Goal: Task Accomplishment & Management: Manage account settings

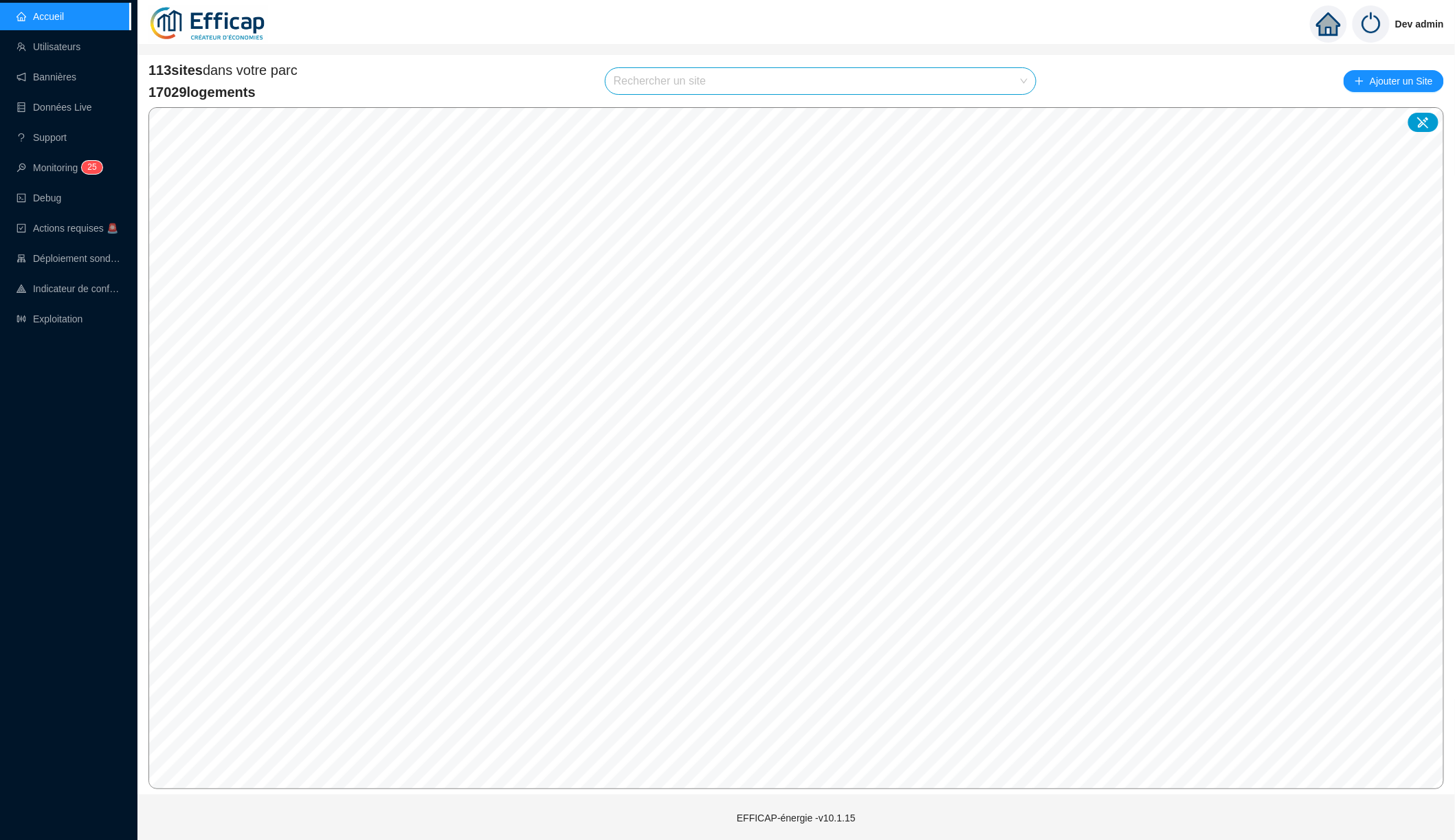
click at [690, 74] on input "search" at bounding box center [814, 81] width 402 height 26
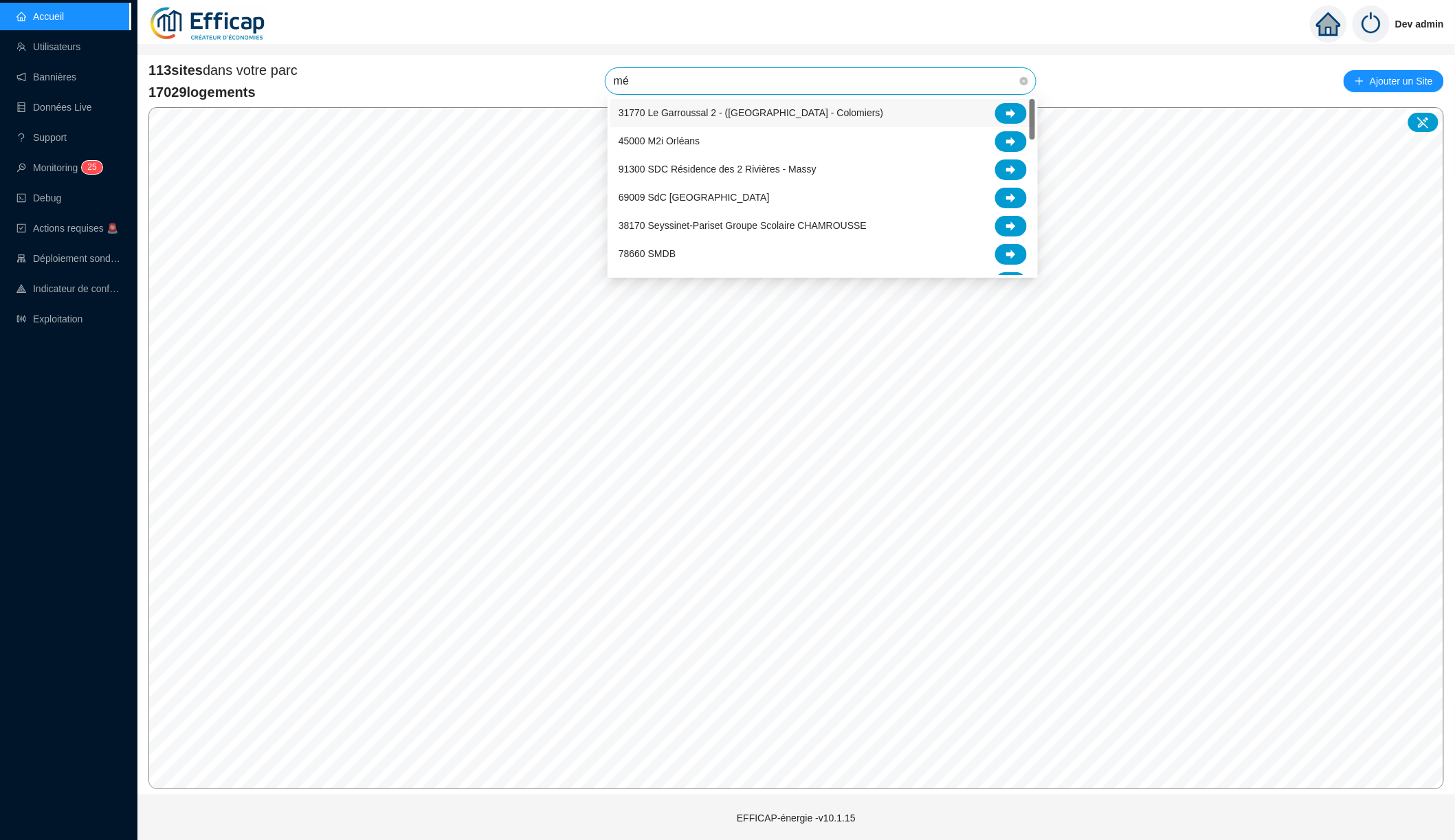
type input "mér"
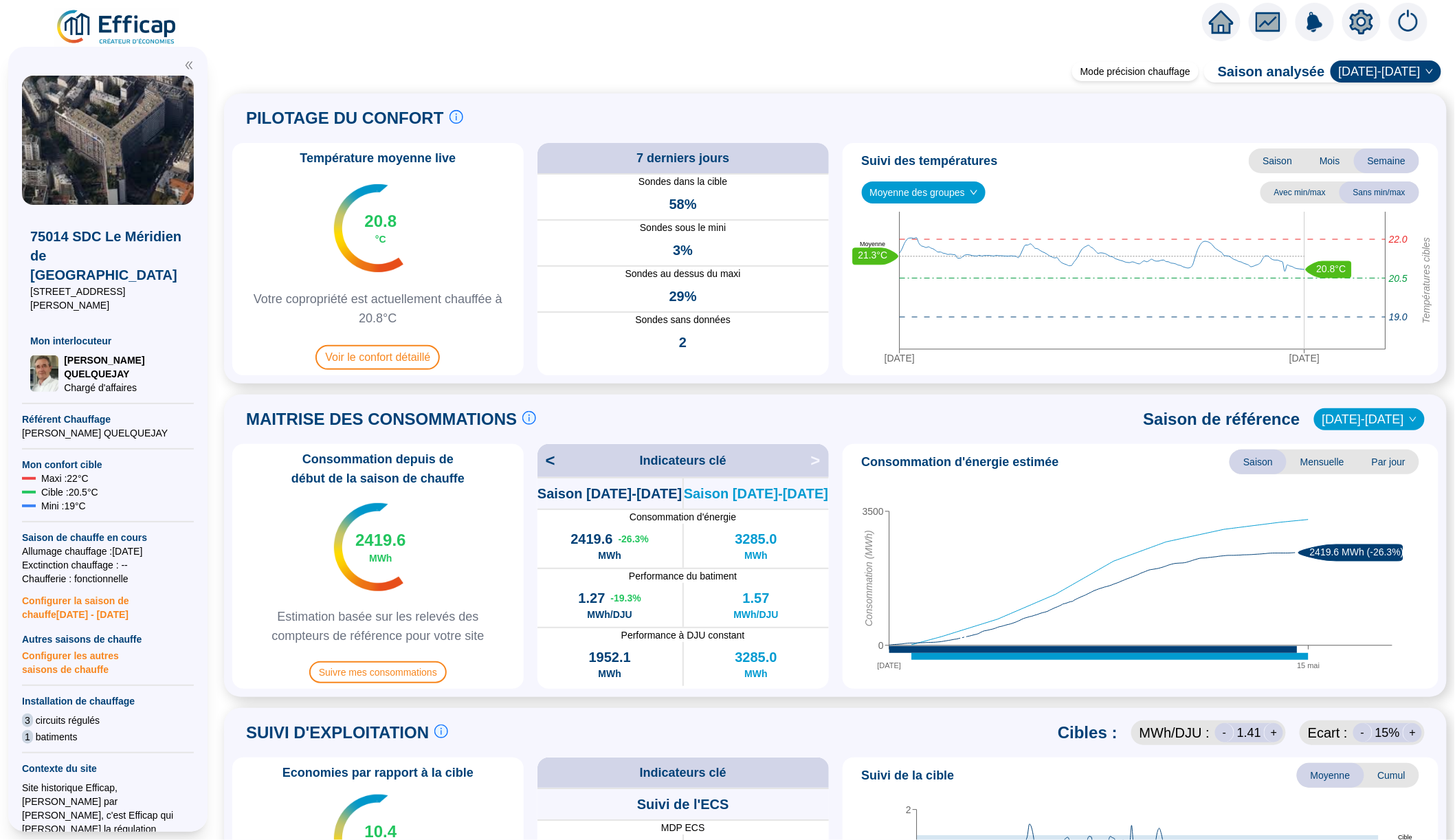
click at [154, 33] on img at bounding box center [117, 27] width 124 height 38
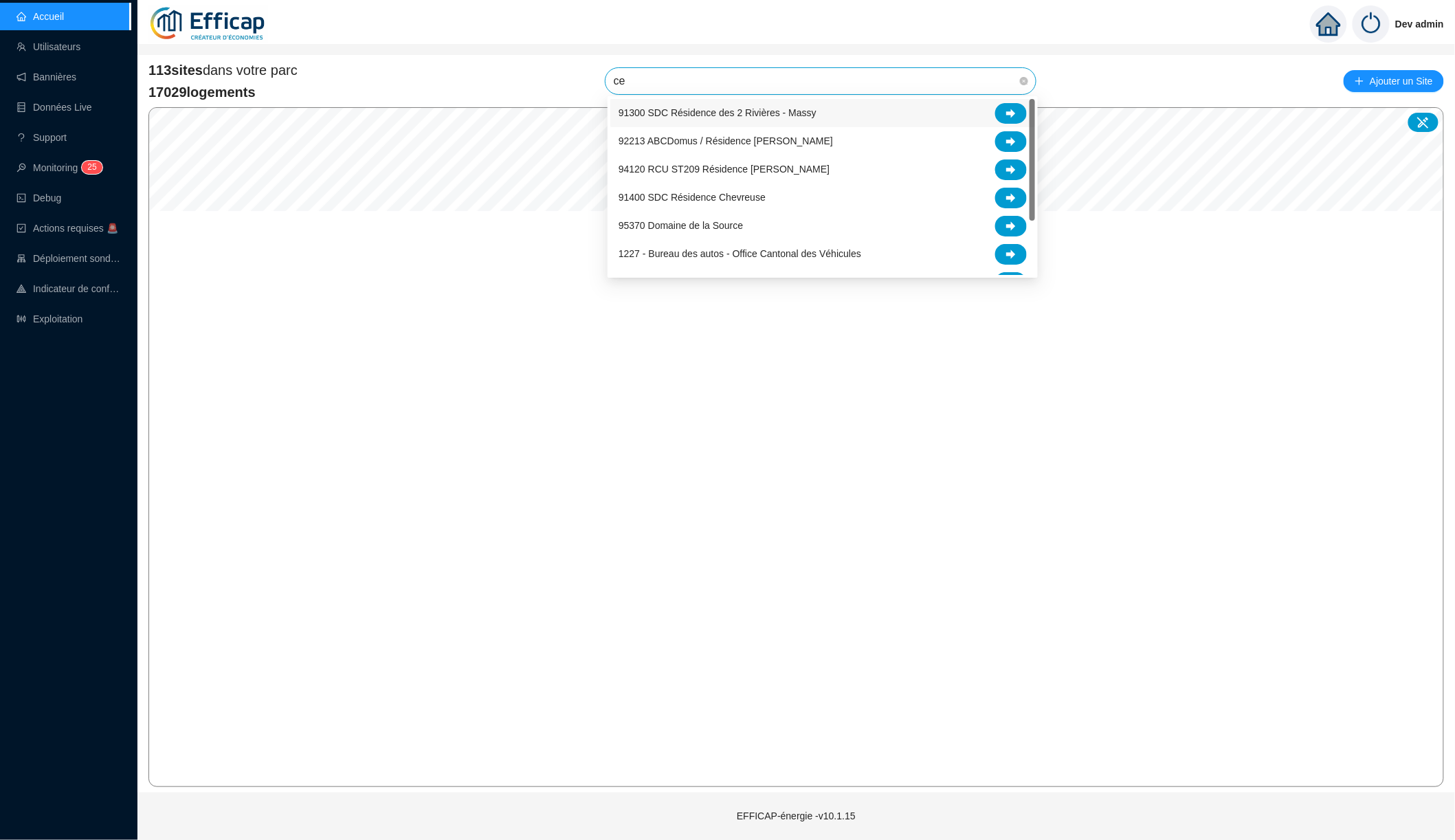
type input "ced"
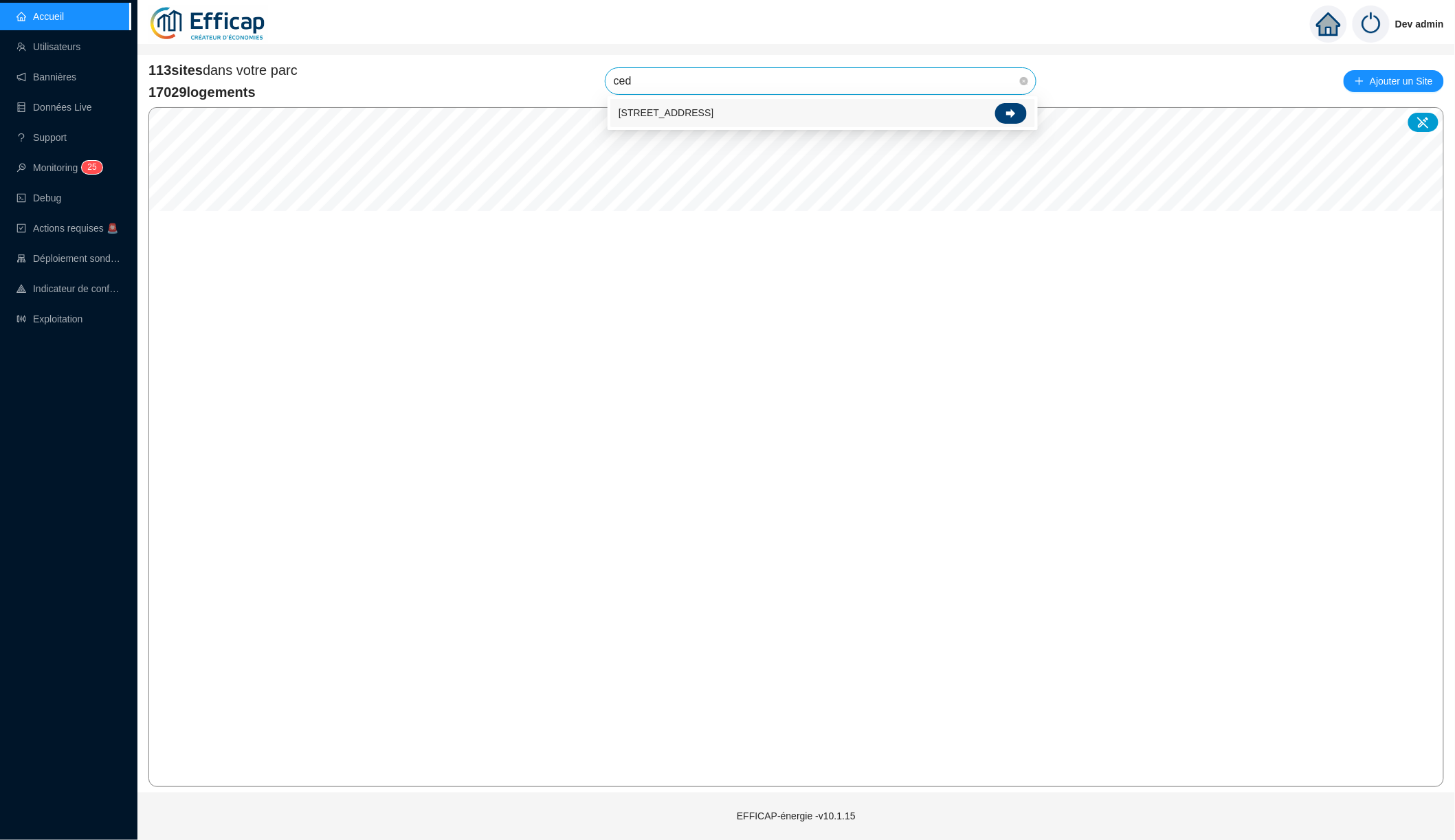
click at [1011, 114] on icon at bounding box center [1012, 113] width 10 height 9
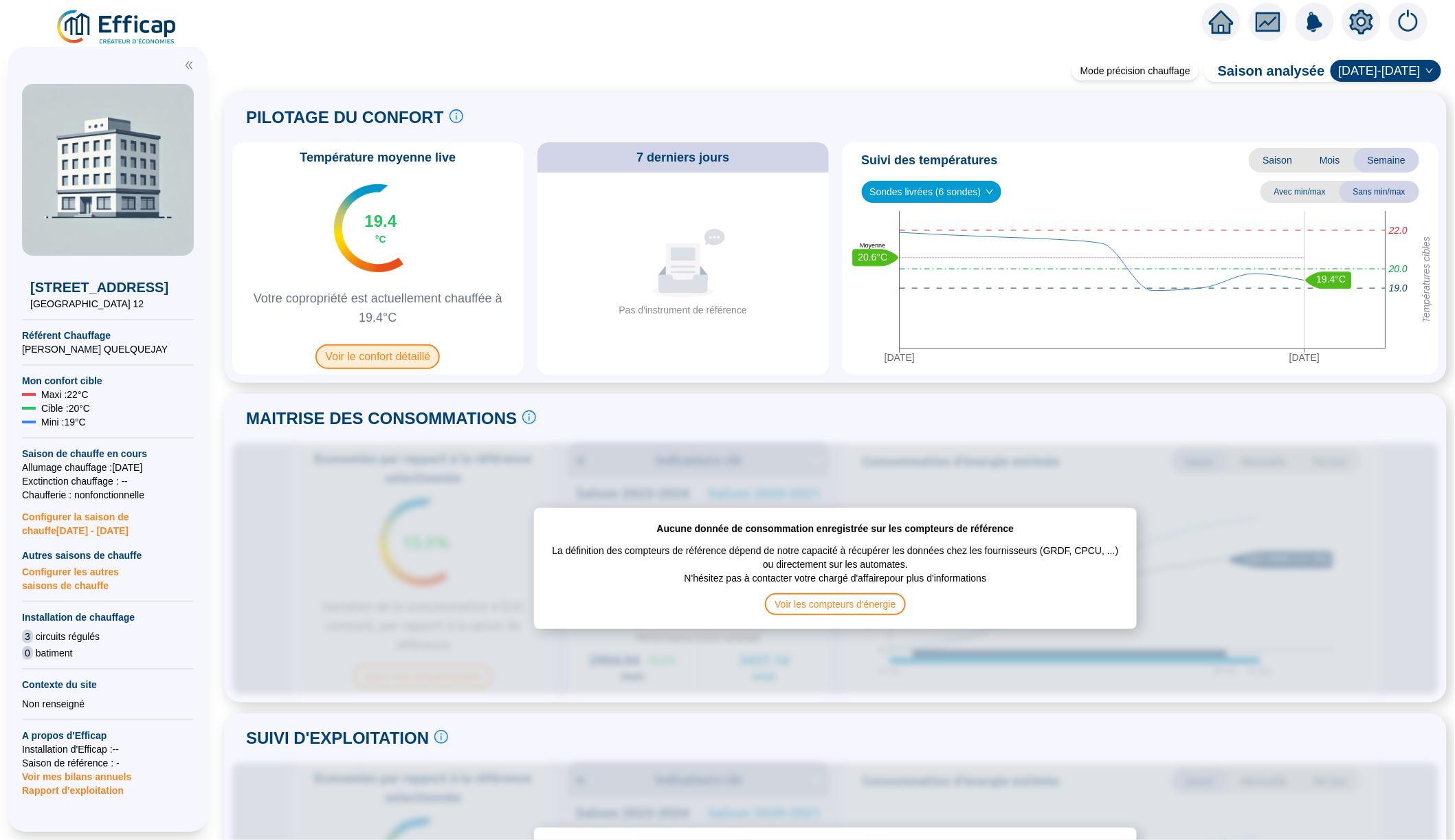
click at [411, 355] on span "Voir le confort détaillé" at bounding box center [378, 356] width 124 height 25
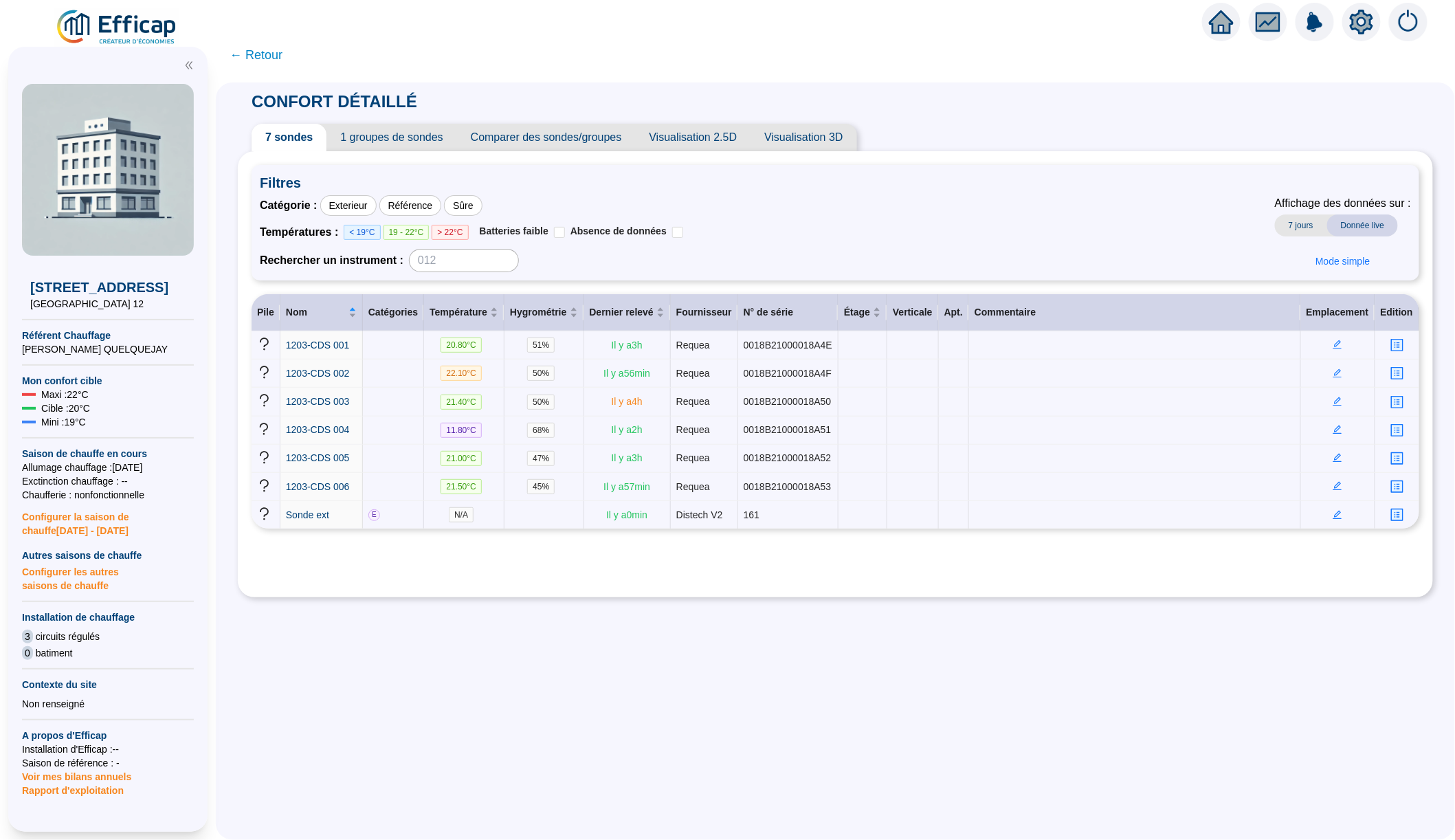
click at [416, 144] on span "1 groupes de sondes" at bounding box center [392, 137] width 130 height 28
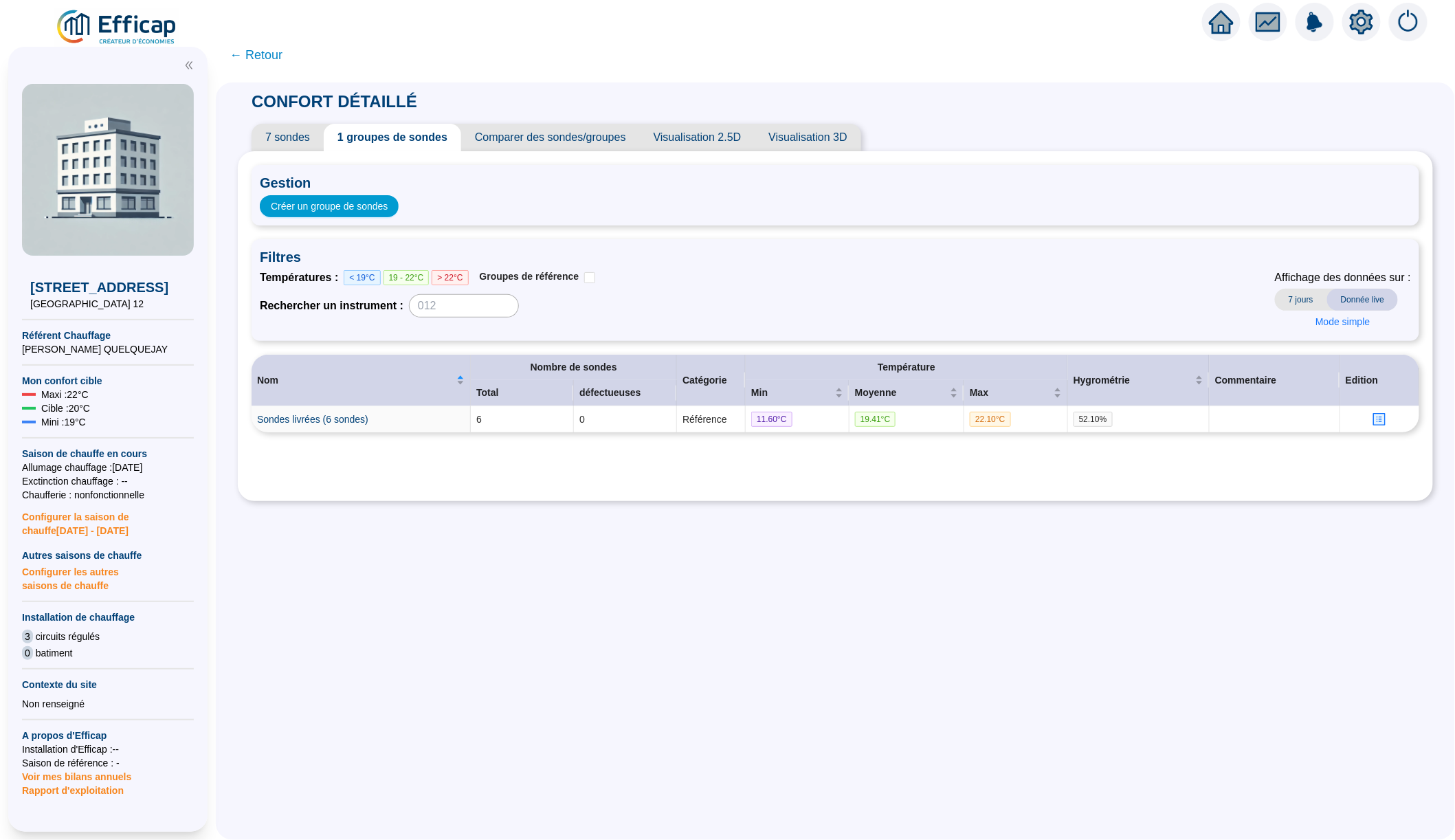
click at [300, 142] on span "7 sondes" at bounding box center [287, 137] width 72 height 28
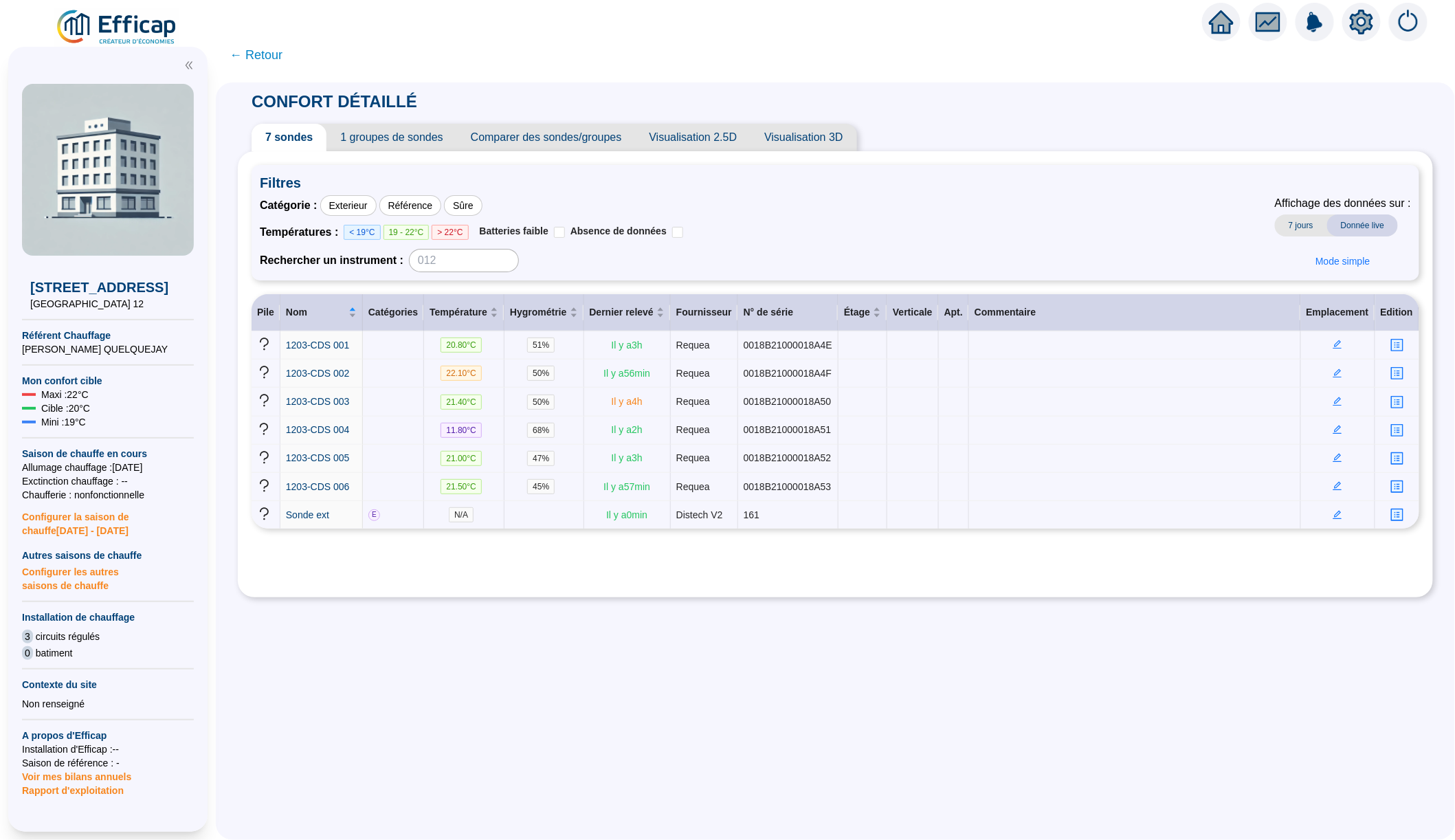
click at [390, 147] on span "1 groupes de sondes" at bounding box center [392, 137] width 130 height 28
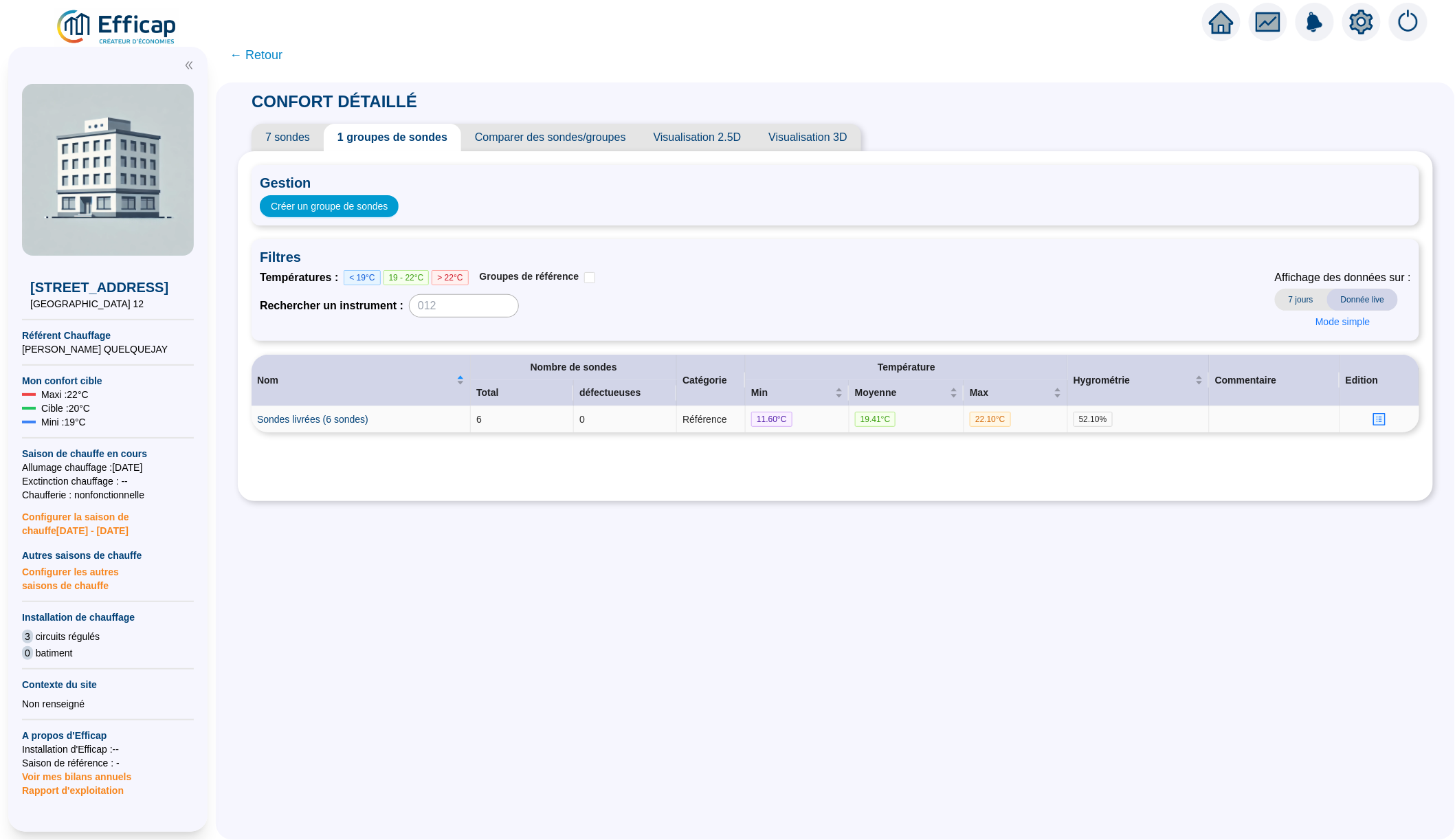
click at [1385, 419] on icon "profile" at bounding box center [1380, 420] width 10 height 10
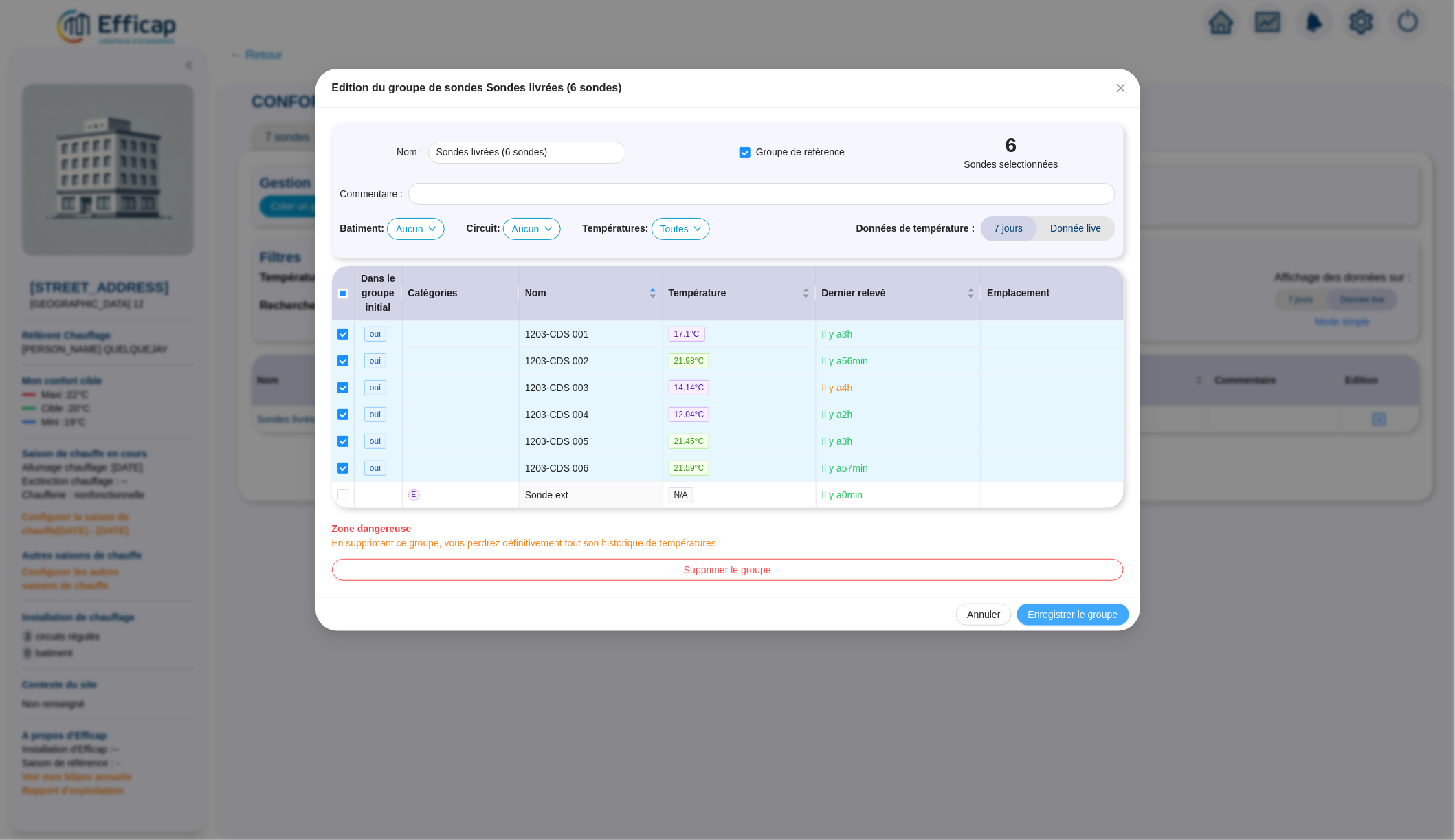
click at [1044, 608] on span "Enregistrer le groupe" at bounding box center [1073, 615] width 90 height 15
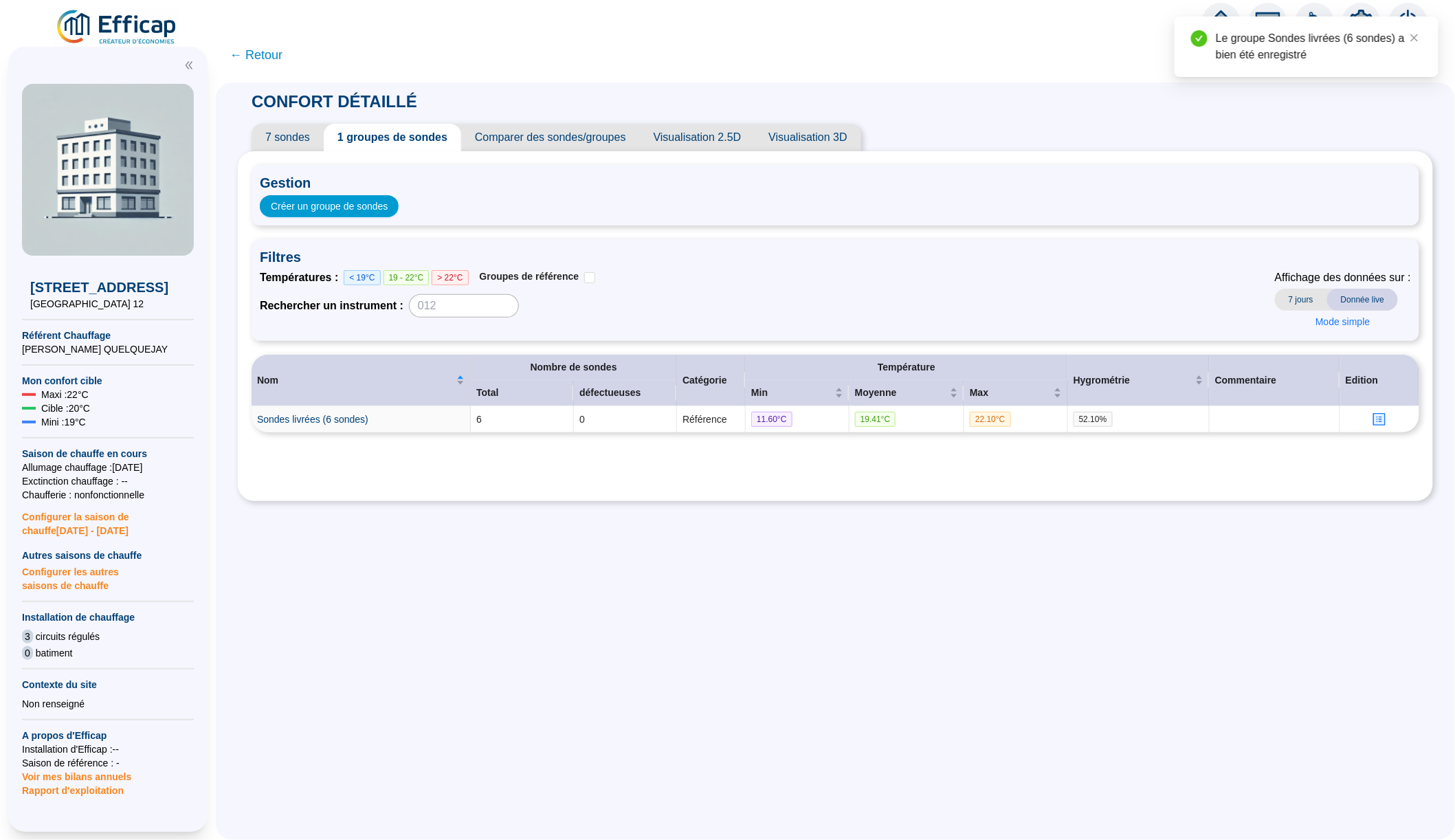
click at [301, 131] on span "7 sondes" at bounding box center [287, 137] width 72 height 28
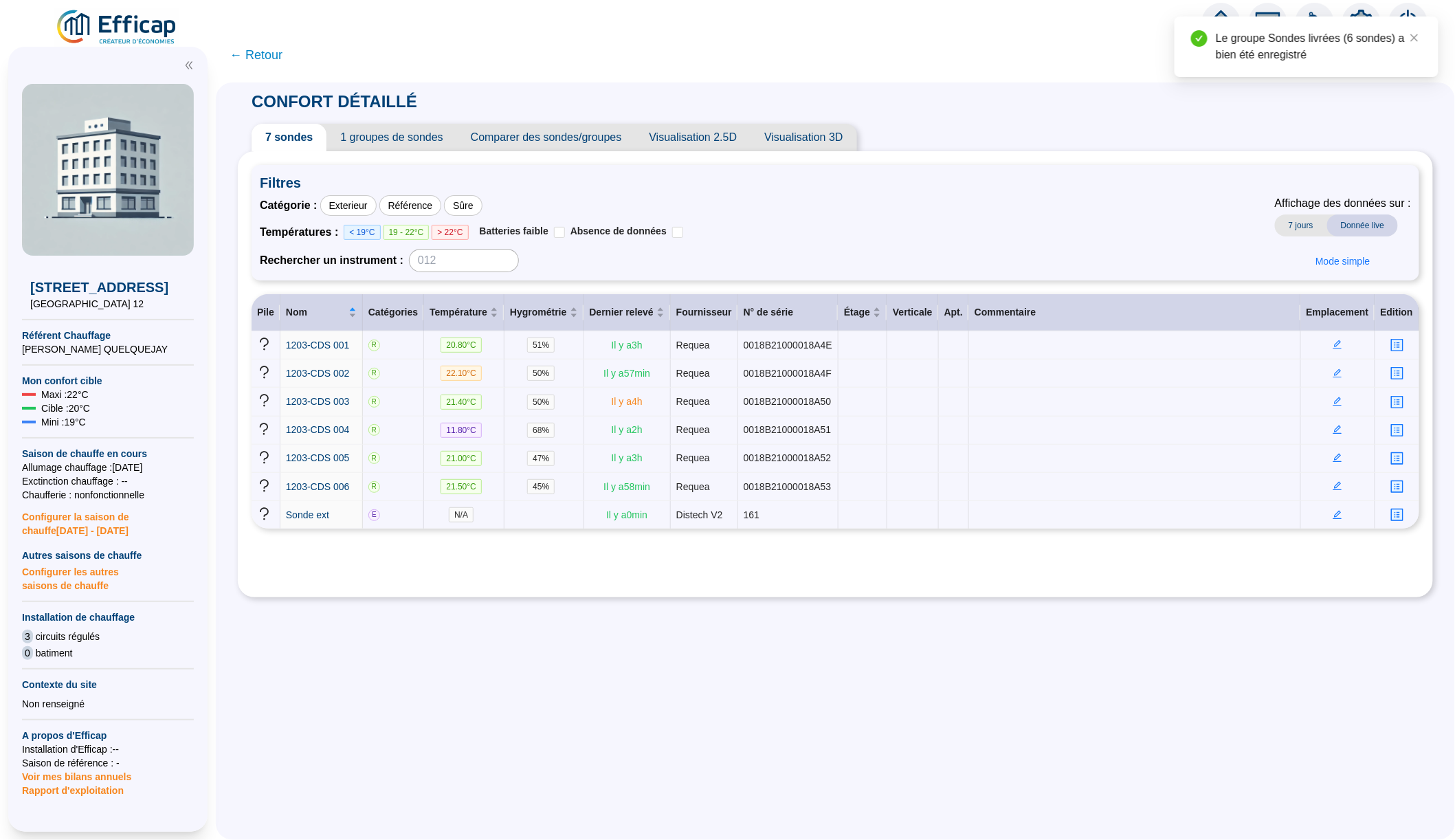
click at [259, 46] on span "← Retour" at bounding box center [257, 54] width 53 height 19
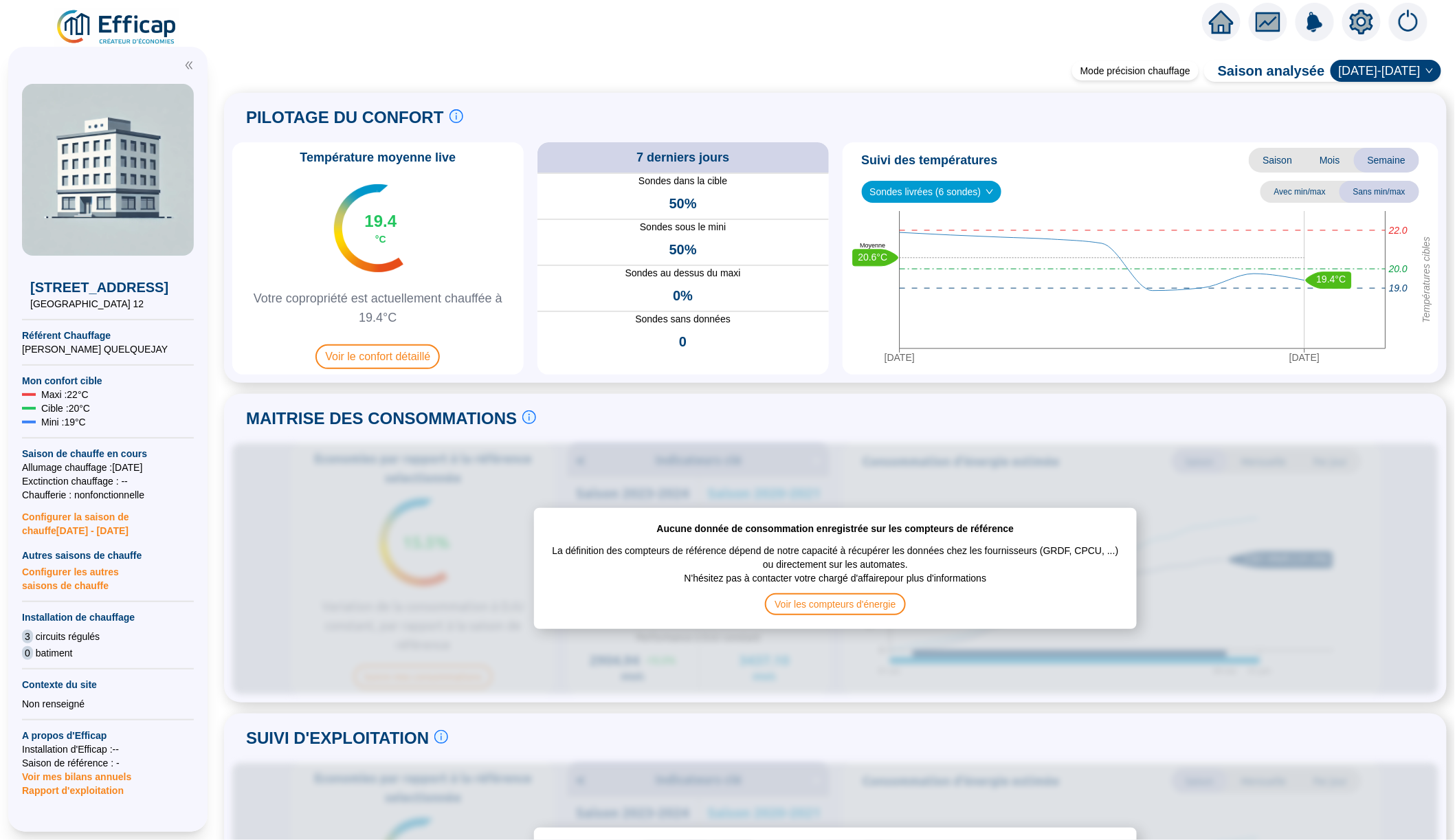
click at [163, 22] on img at bounding box center [117, 27] width 124 height 38
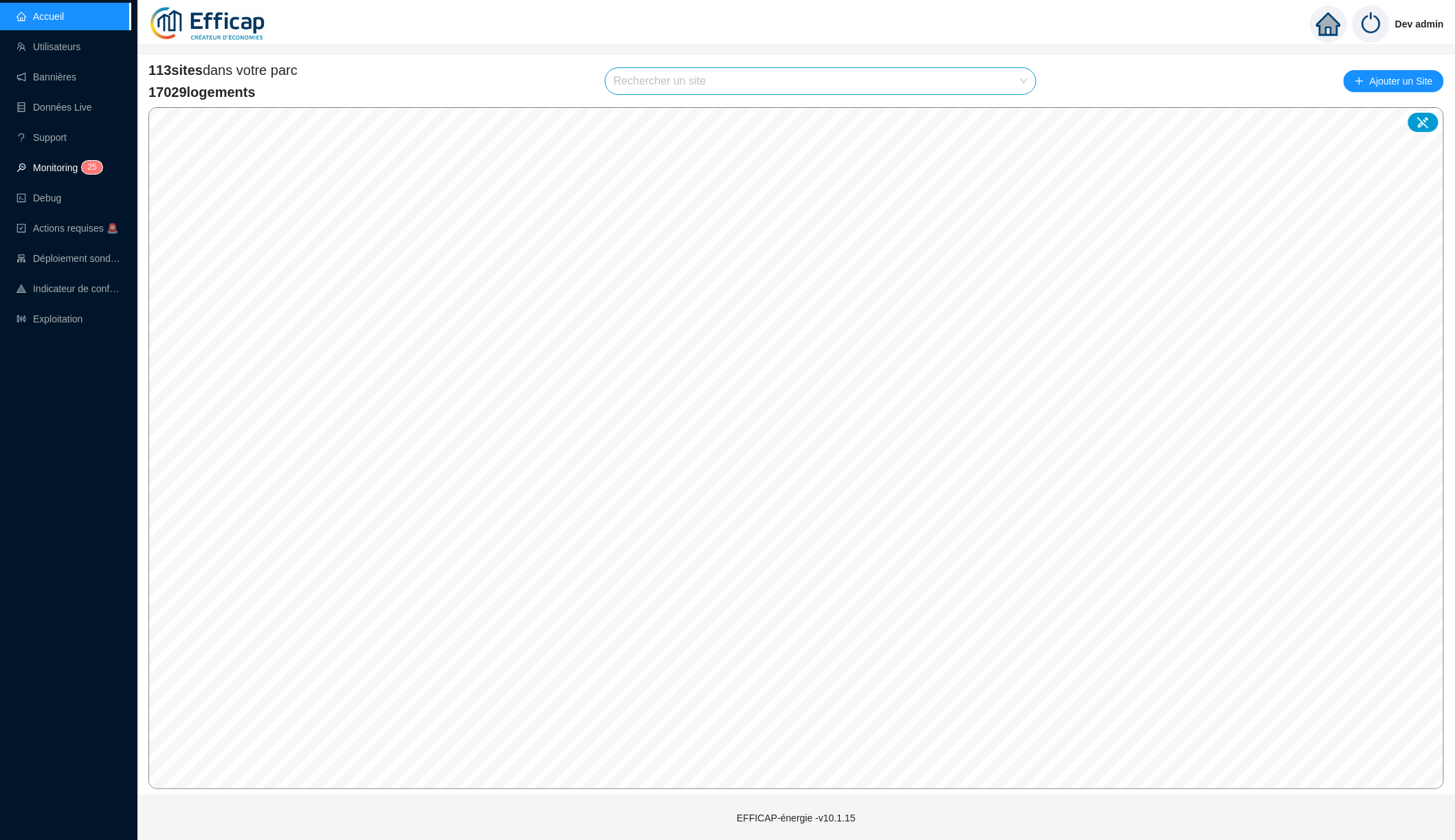
click at [70, 167] on link "Monitoring 2 5" at bounding box center [57, 167] width 82 height 11
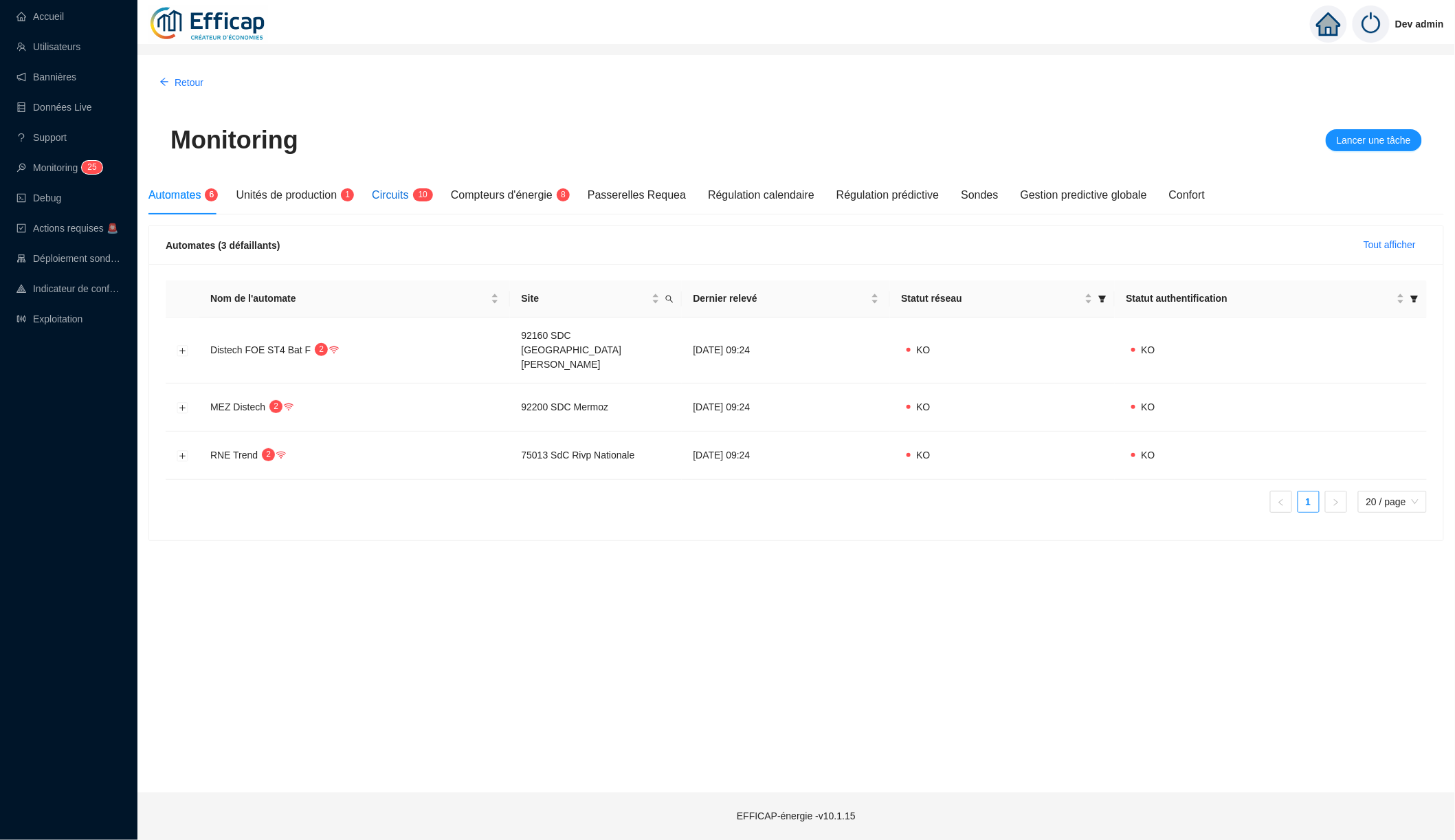
click at [405, 198] on span "Circuits" at bounding box center [390, 195] width 37 height 12
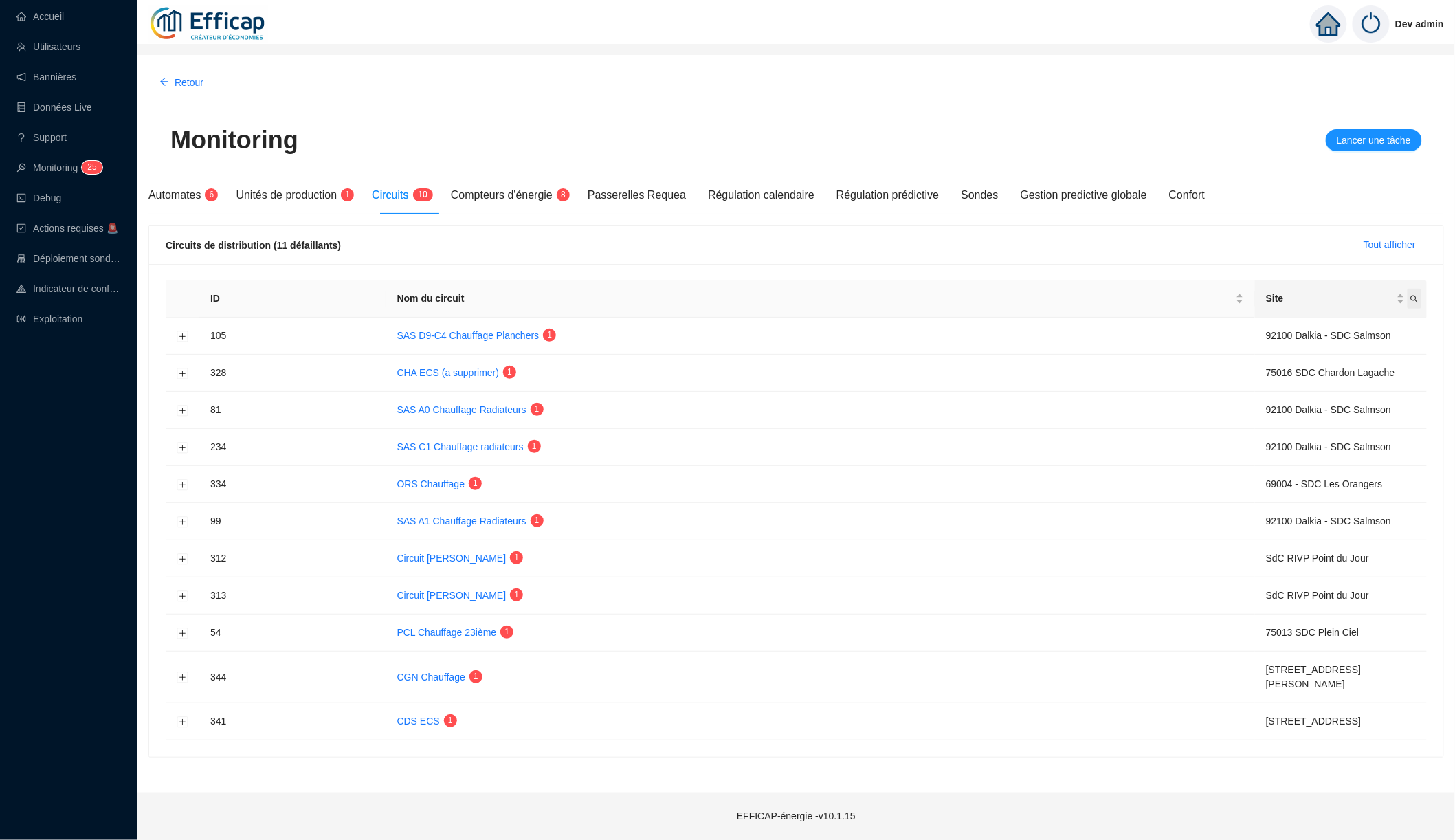
click at [1417, 300] on icon "search" at bounding box center [1415, 299] width 8 height 8
type input "cèdre"
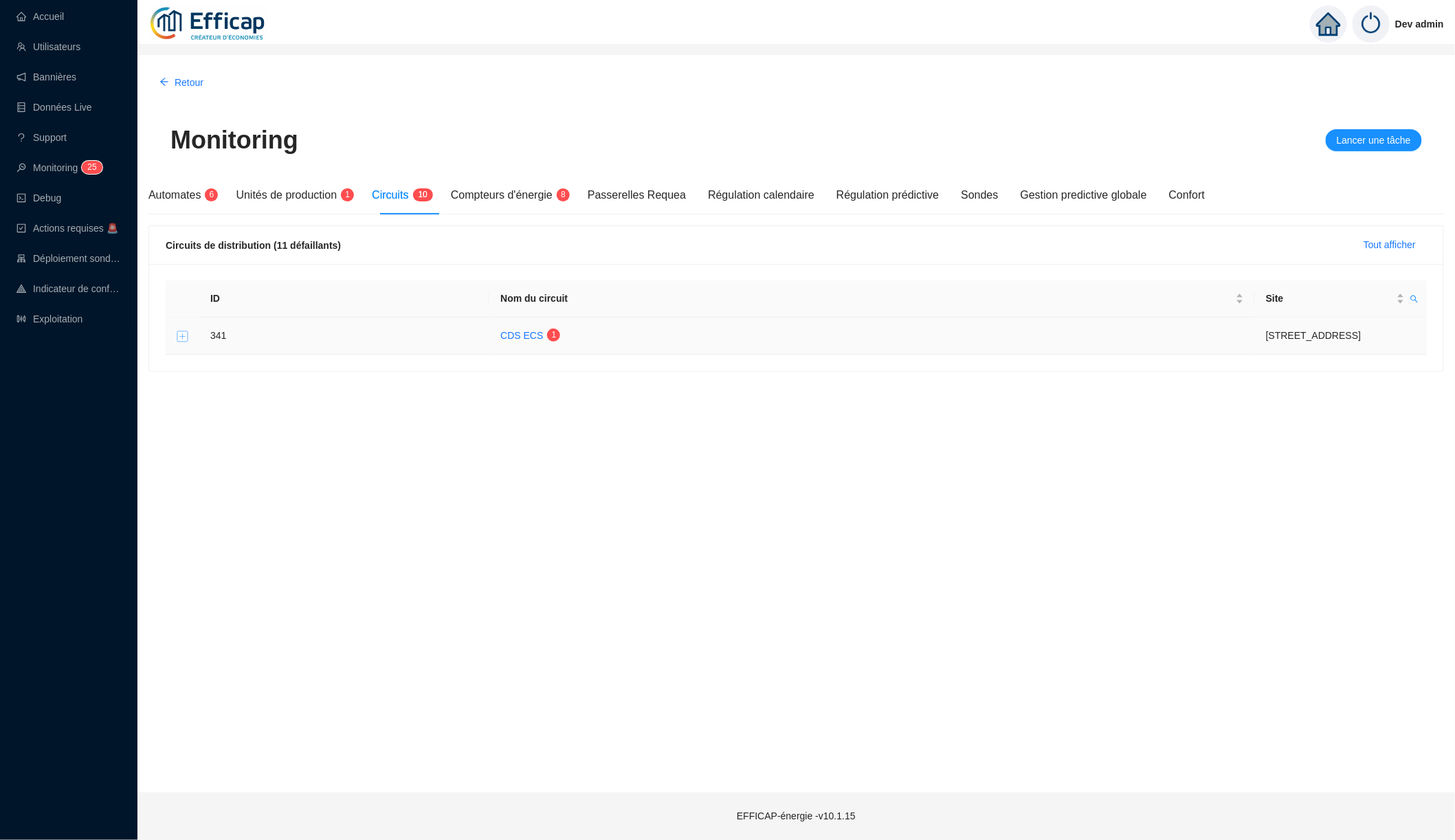
click at [180, 336] on button "Développer la ligne" at bounding box center [183, 336] width 11 height 11
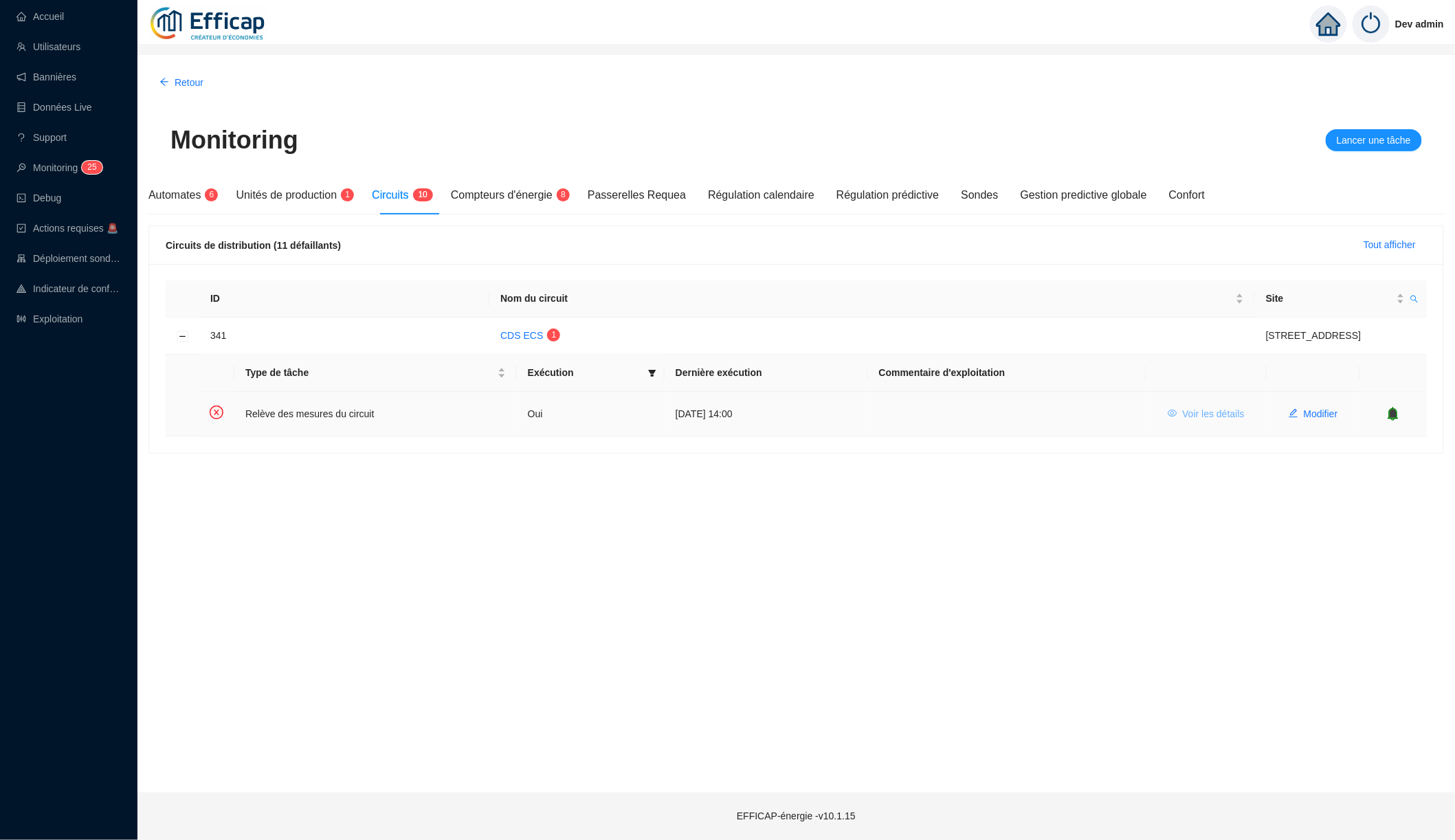
click at [1172, 411] on button "Voir les détails" at bounding box center [1206, 414] width 99 height 22
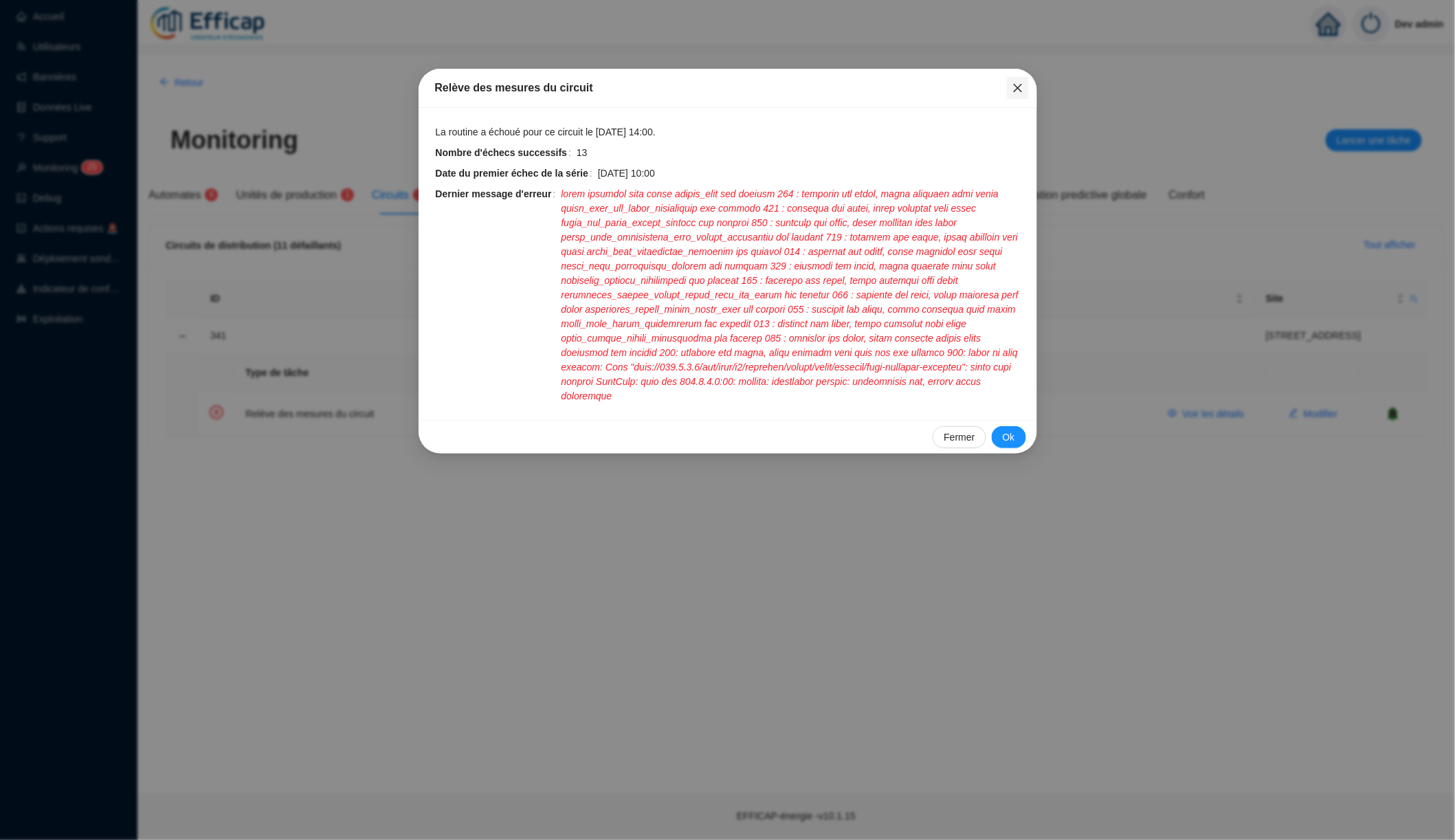
click at [1009, 86] on span "Fermer" at bounding box center [1018, 88] width 22 height 11
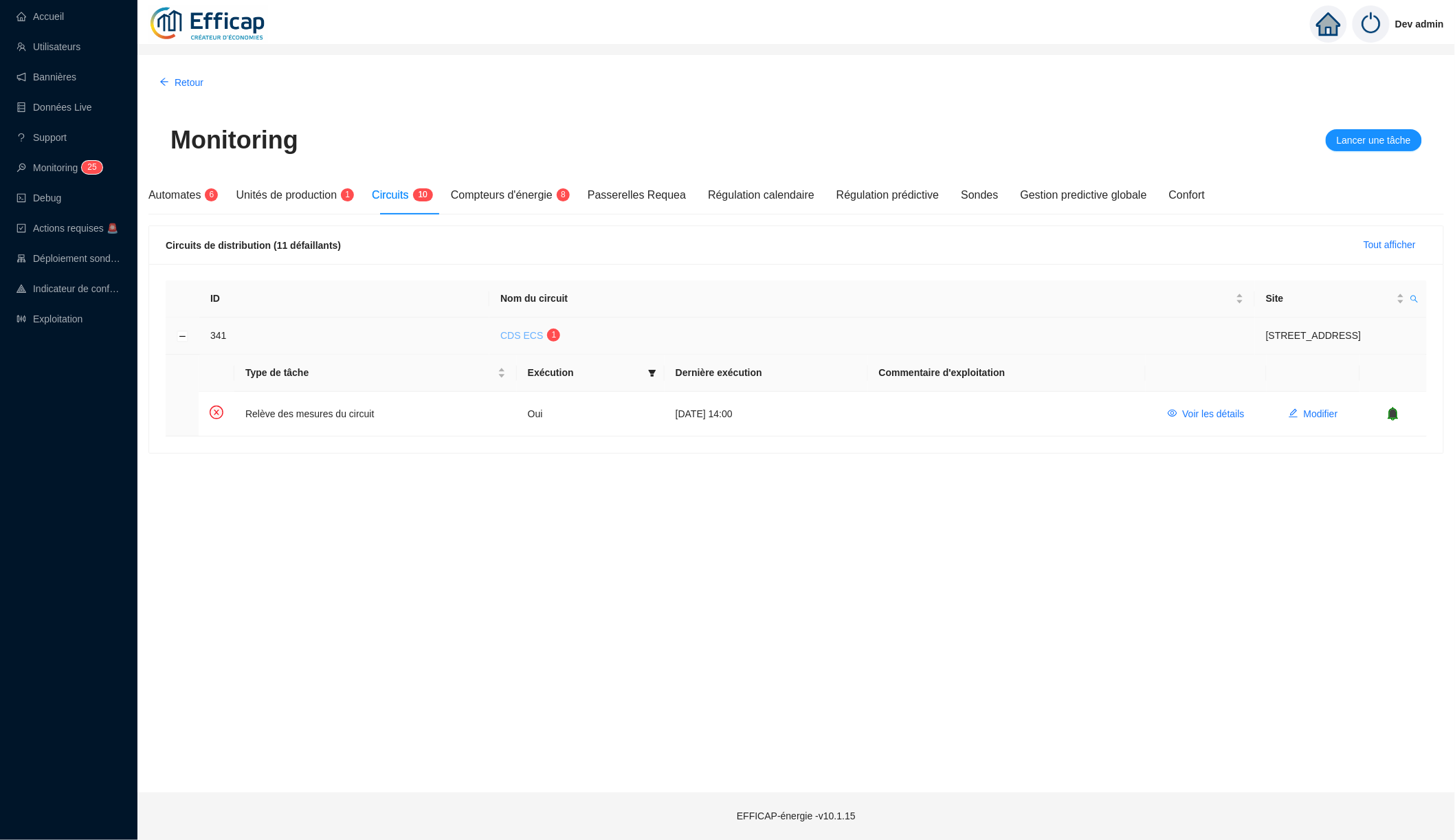
click at [503, 336] on link "CDS ECS" at bounding box center [521, 335] width 42 height 11
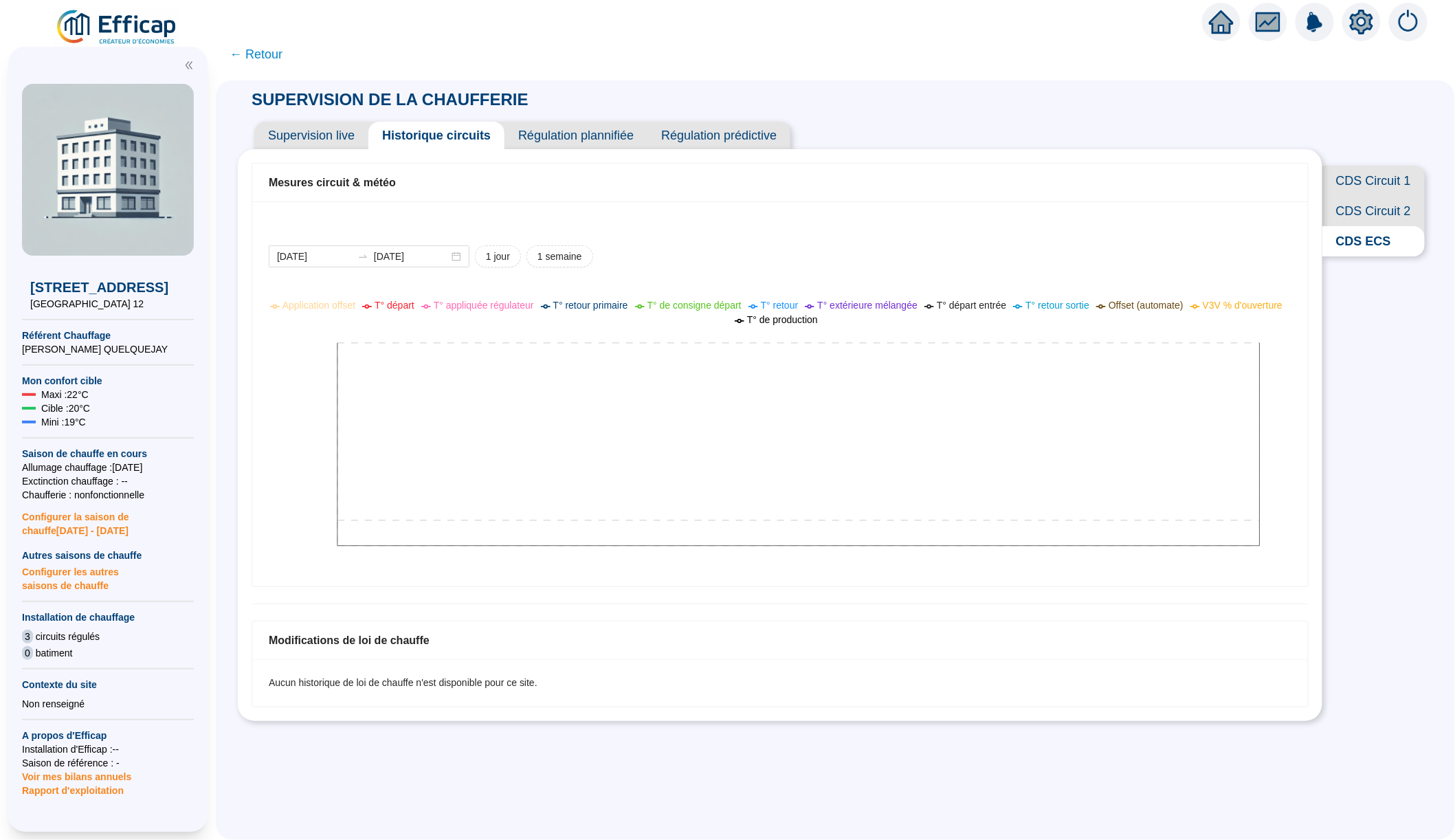
click at [1376, 183] on span "CDS Circuit 1" at bounding box center [1374, 181] width 103 height 31
click at [277, 57] on span "← Retour" at bounding box center [257, 53] width 53 height 19
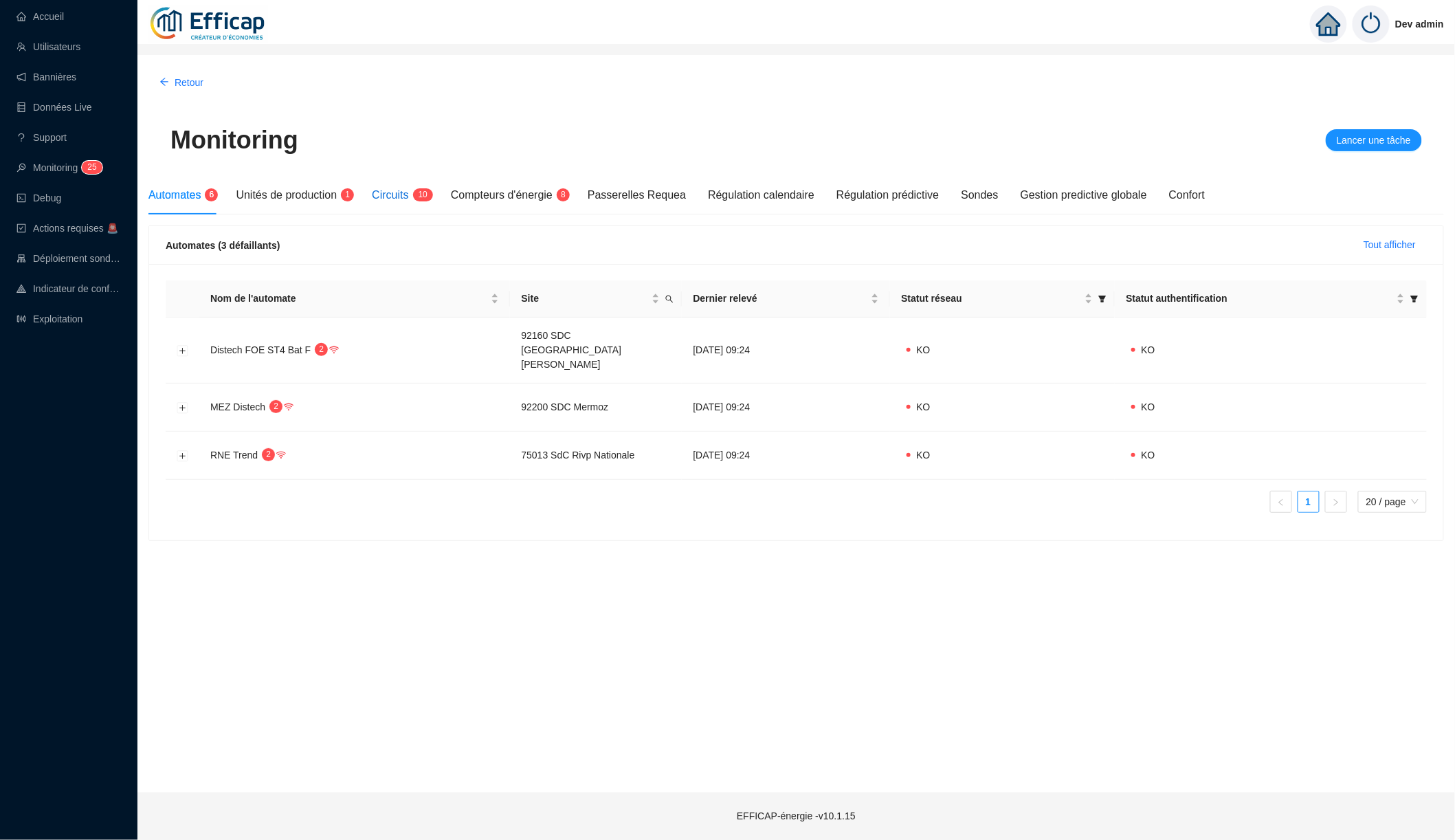
click at [400, 195] on span "Circuits" at bounding box center [390, 195] width 37 height 12
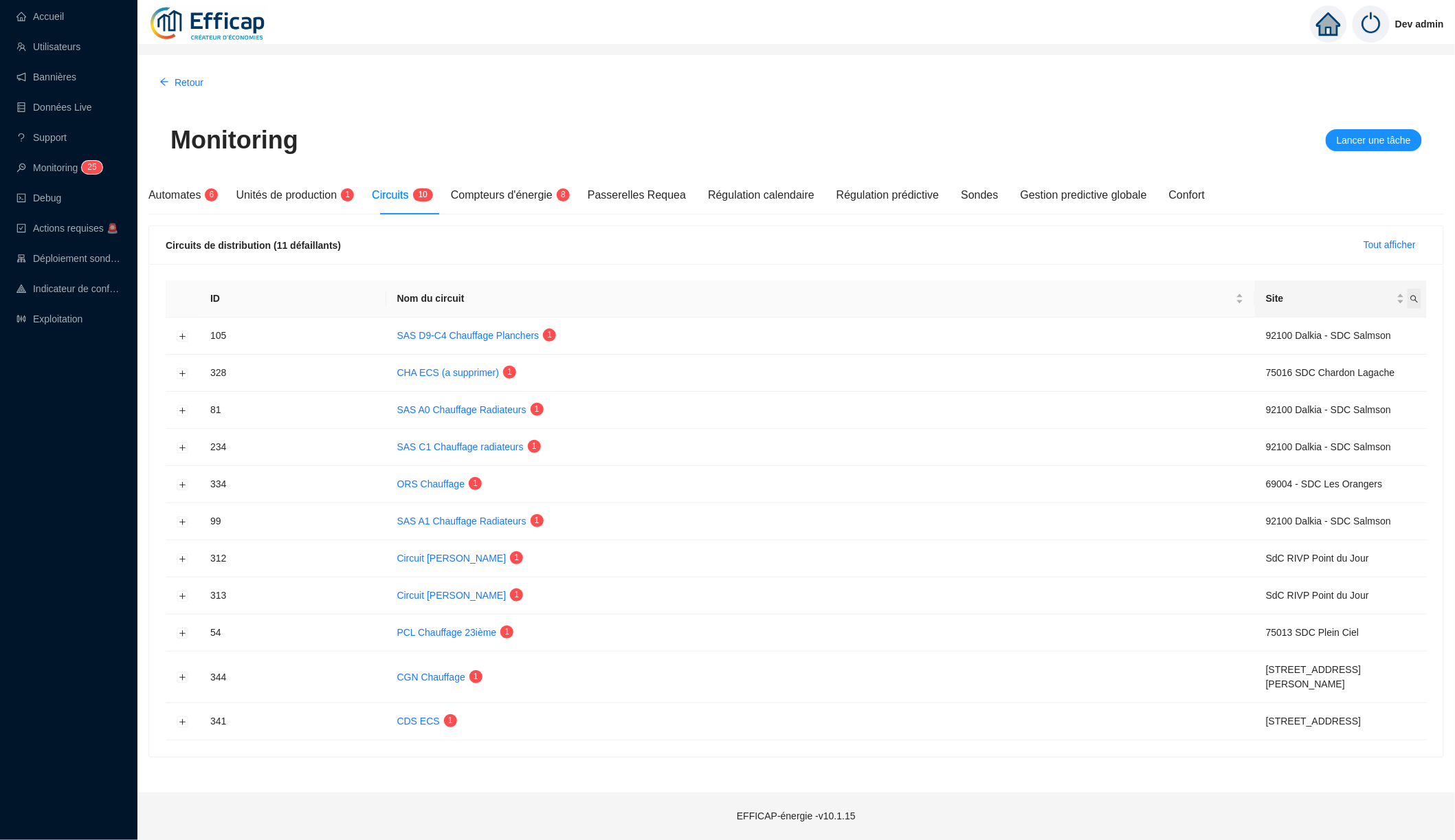
click at [1417, 297] on icon "search" at bounding box center [1415, 299] width 8 height 8
type input "cèdre"
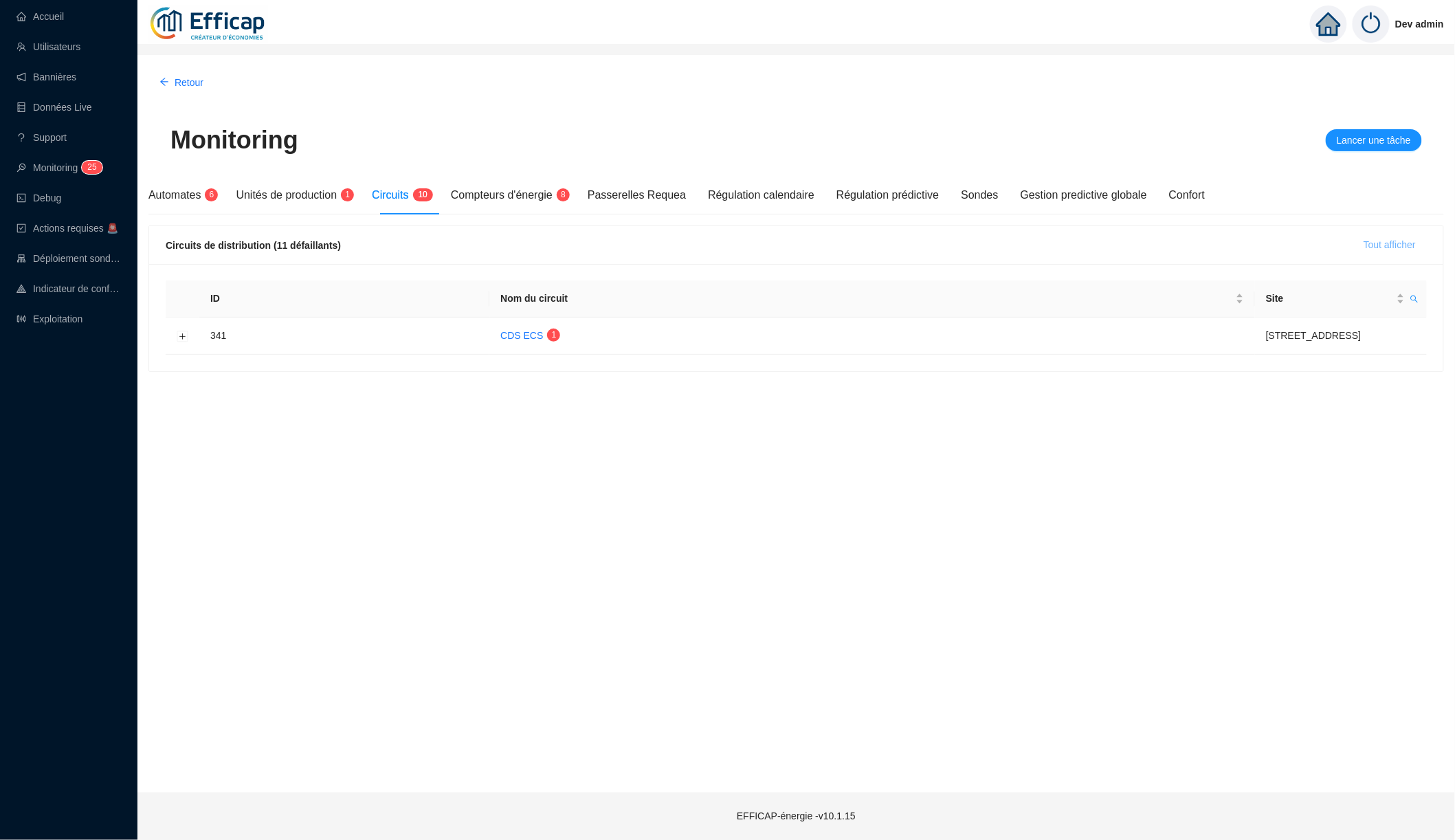
click at [1371, 253] on button "Tout afficher" at bounding box center [1390, 245] width 74 height 22
click at [184, 334] on button "Développer la ligne" at bounding box center [183, 336] width 11 height 11
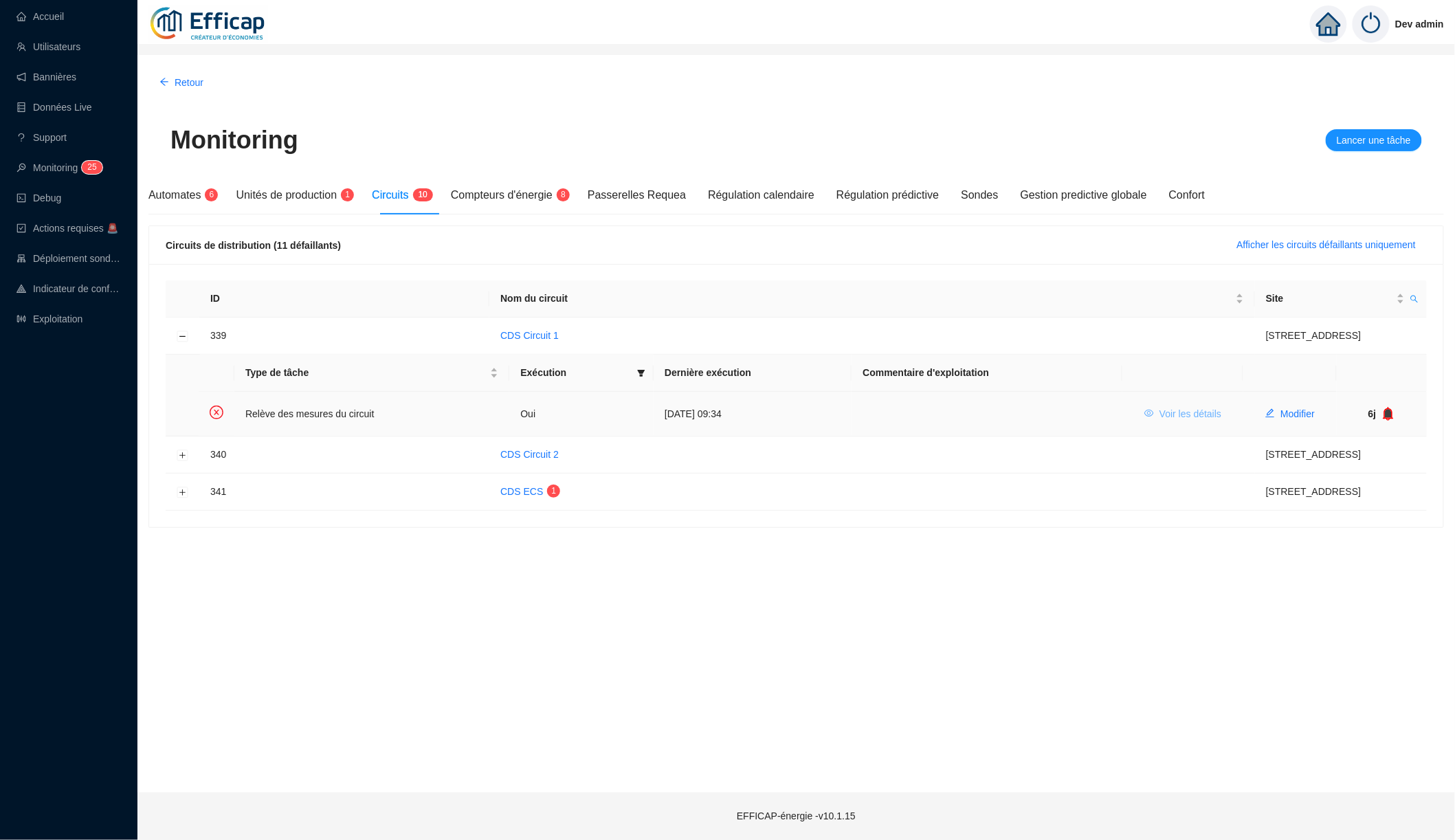
click at [1161, 409] on span "Voir les détails" at bounding box center [1190, 414] width 62 height 15
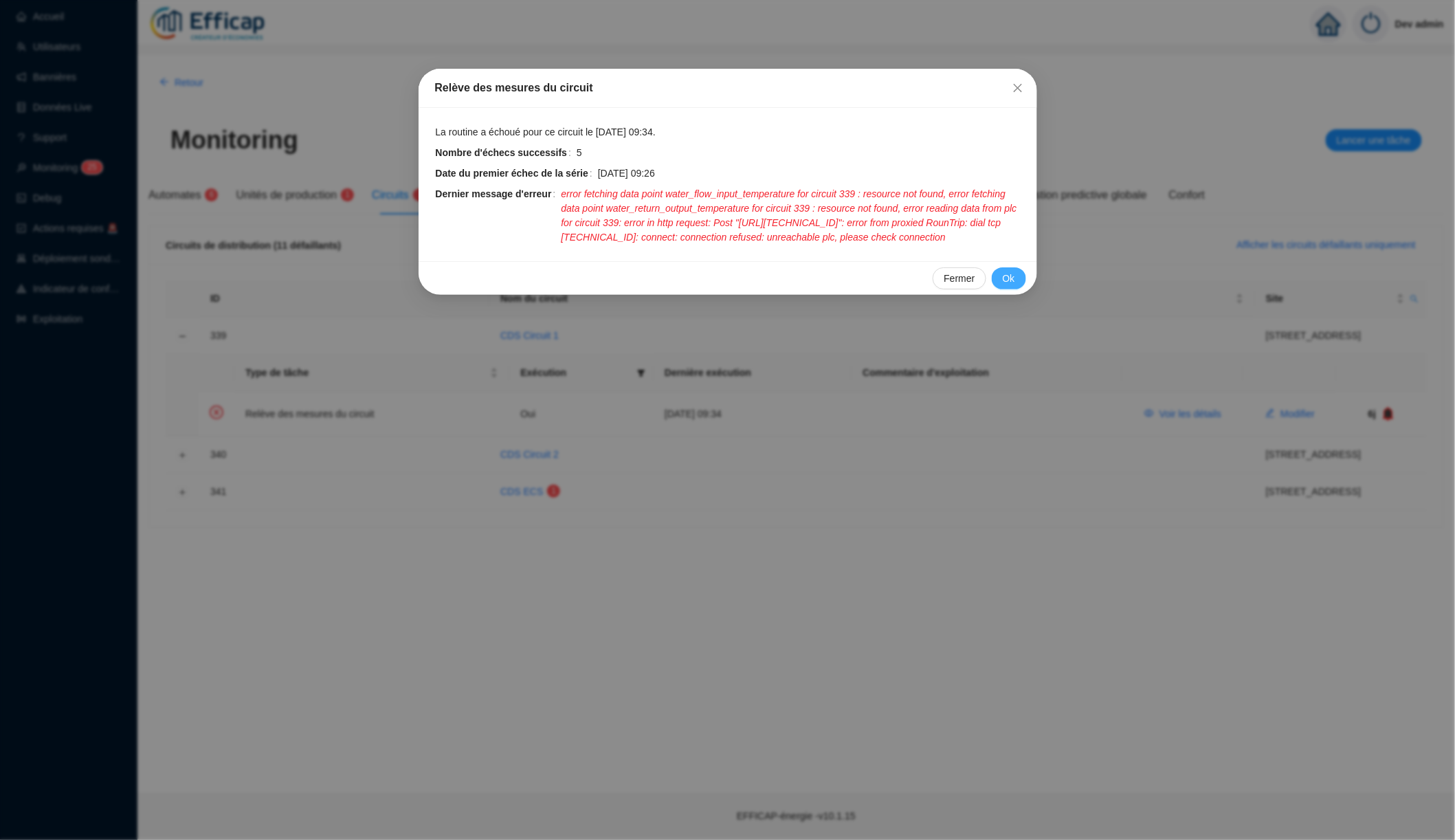
click at [1000, 289] on button "Ok" at bounding box center [1009, 278] width 35 height 22
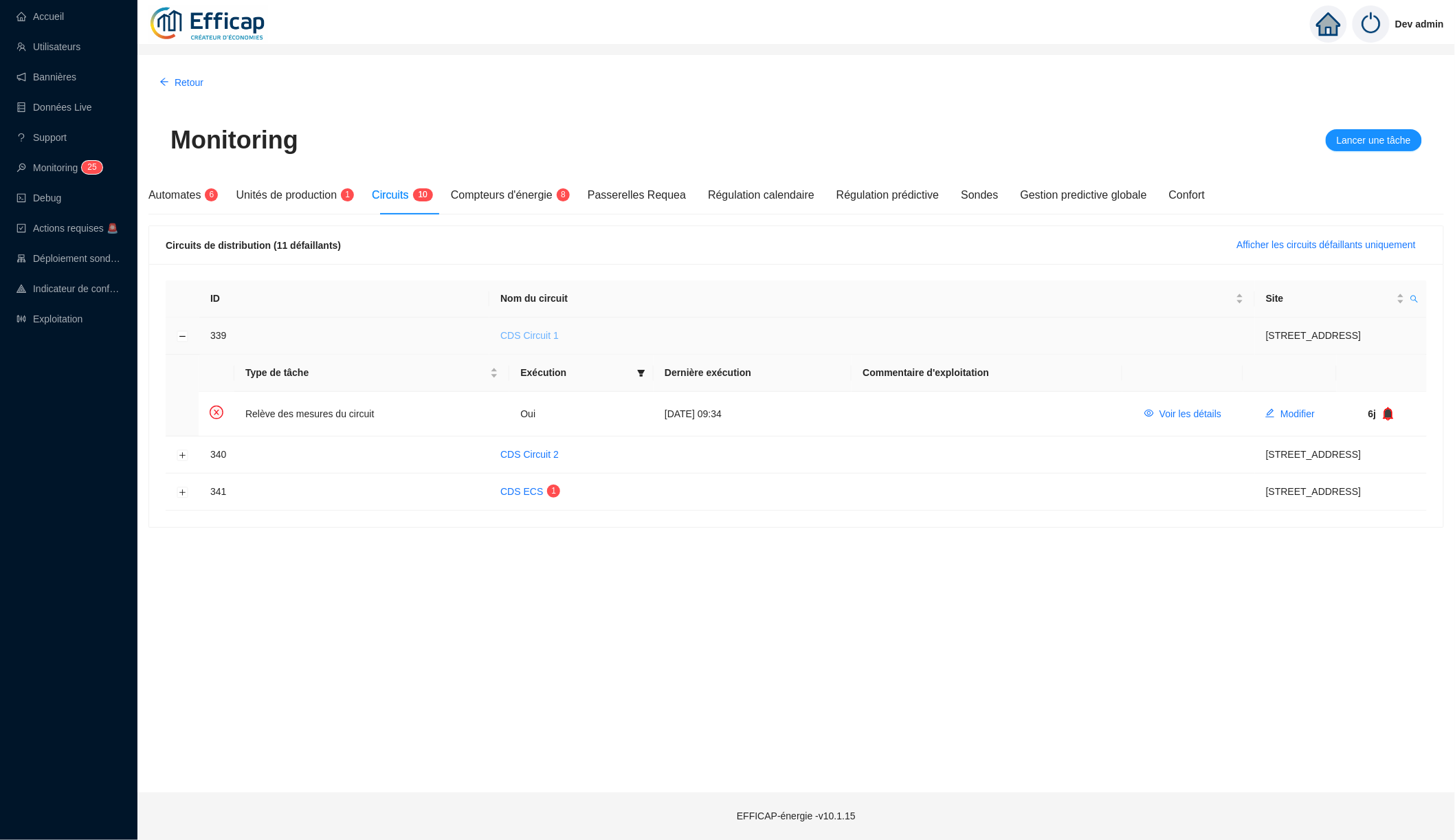
click at [552, 336] on link "CDS Circuit 1" at bounding box center [529, 335] width 58 height 11
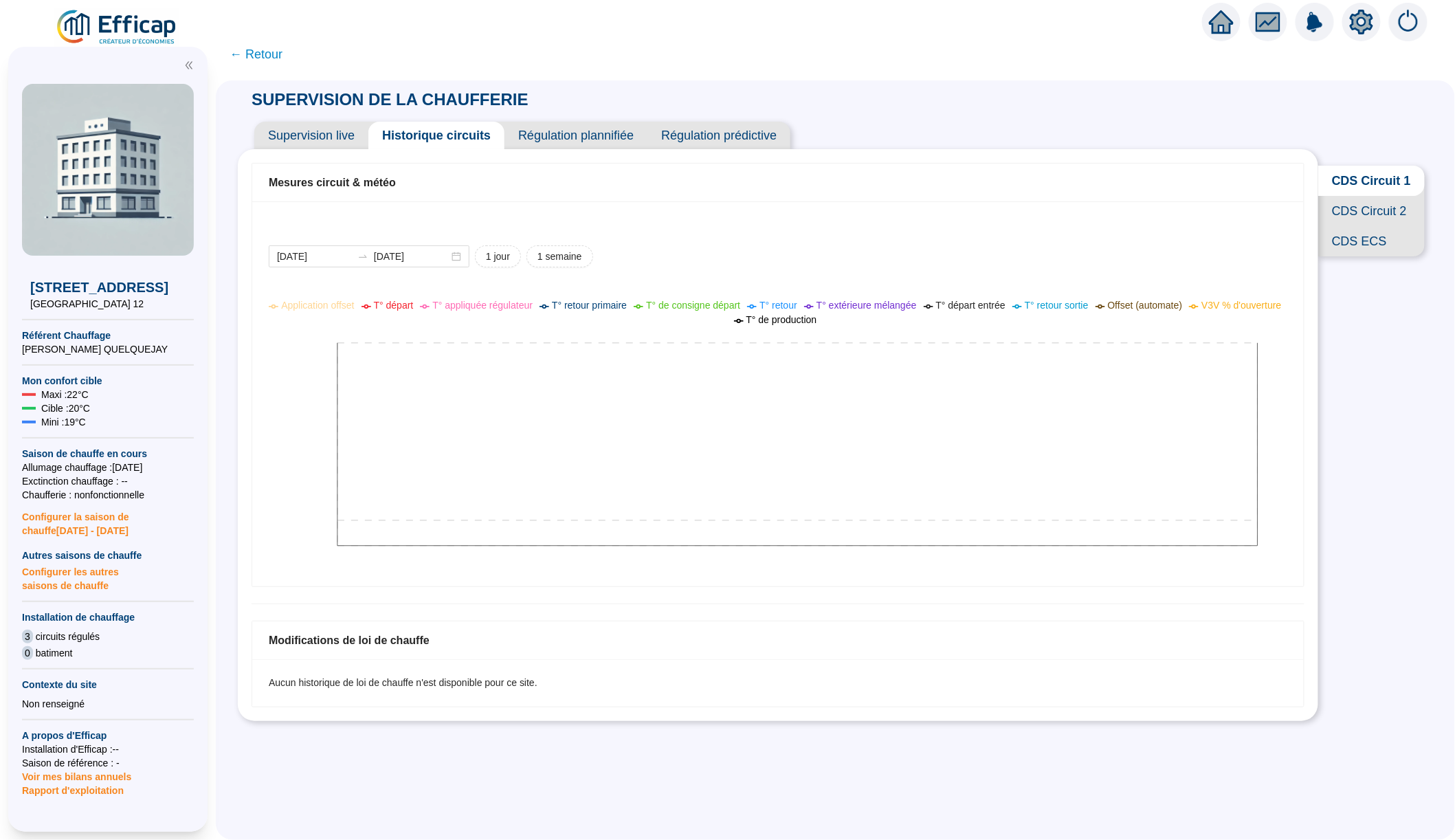
click at [1354, 30] on icon "setting" at bounding box center [1362, 22] width 24 height 25
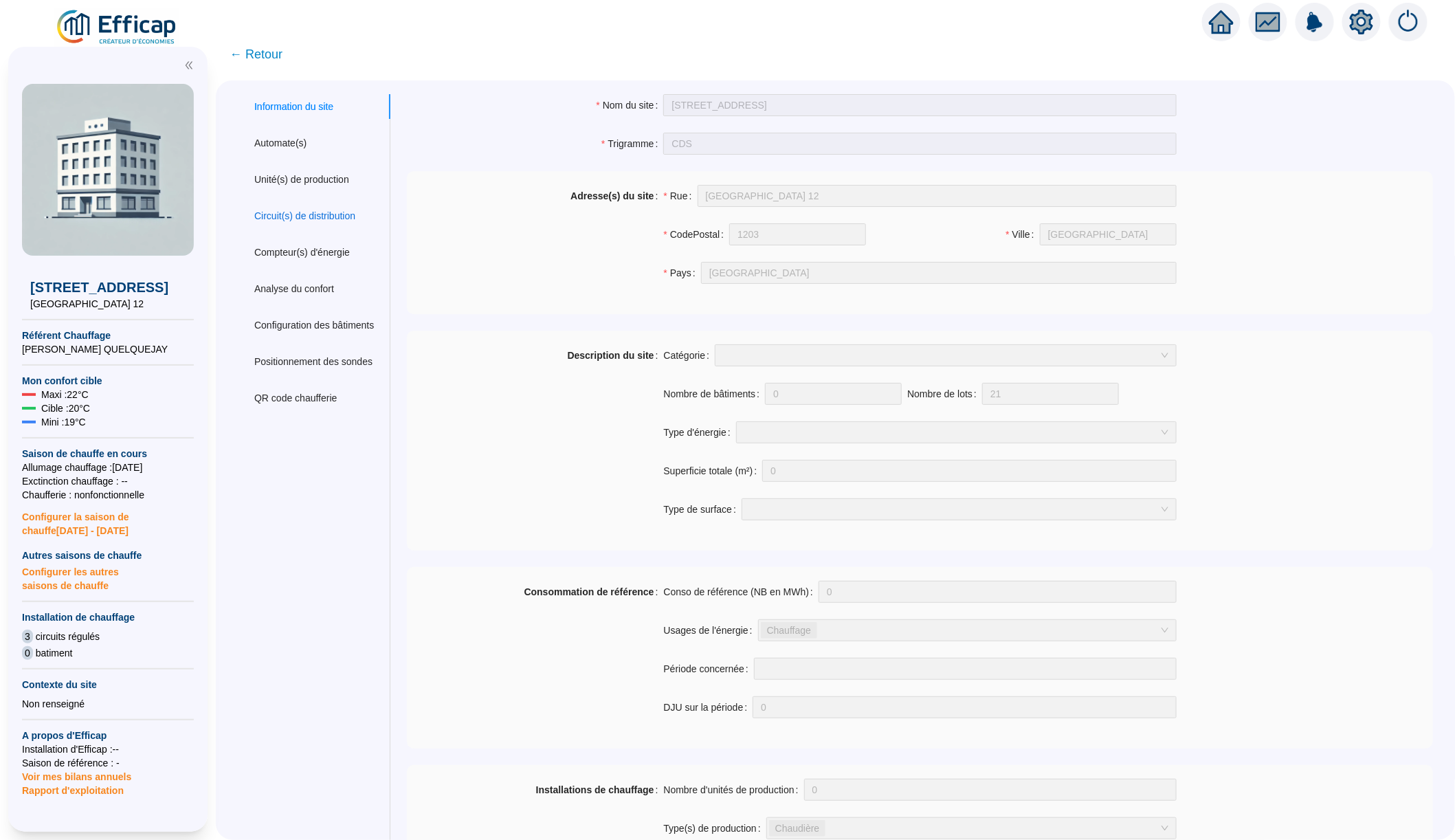
click at [318, 221] on div "Circuit(s) de distribution" at bounding box center [305, 216] width 101 height 15
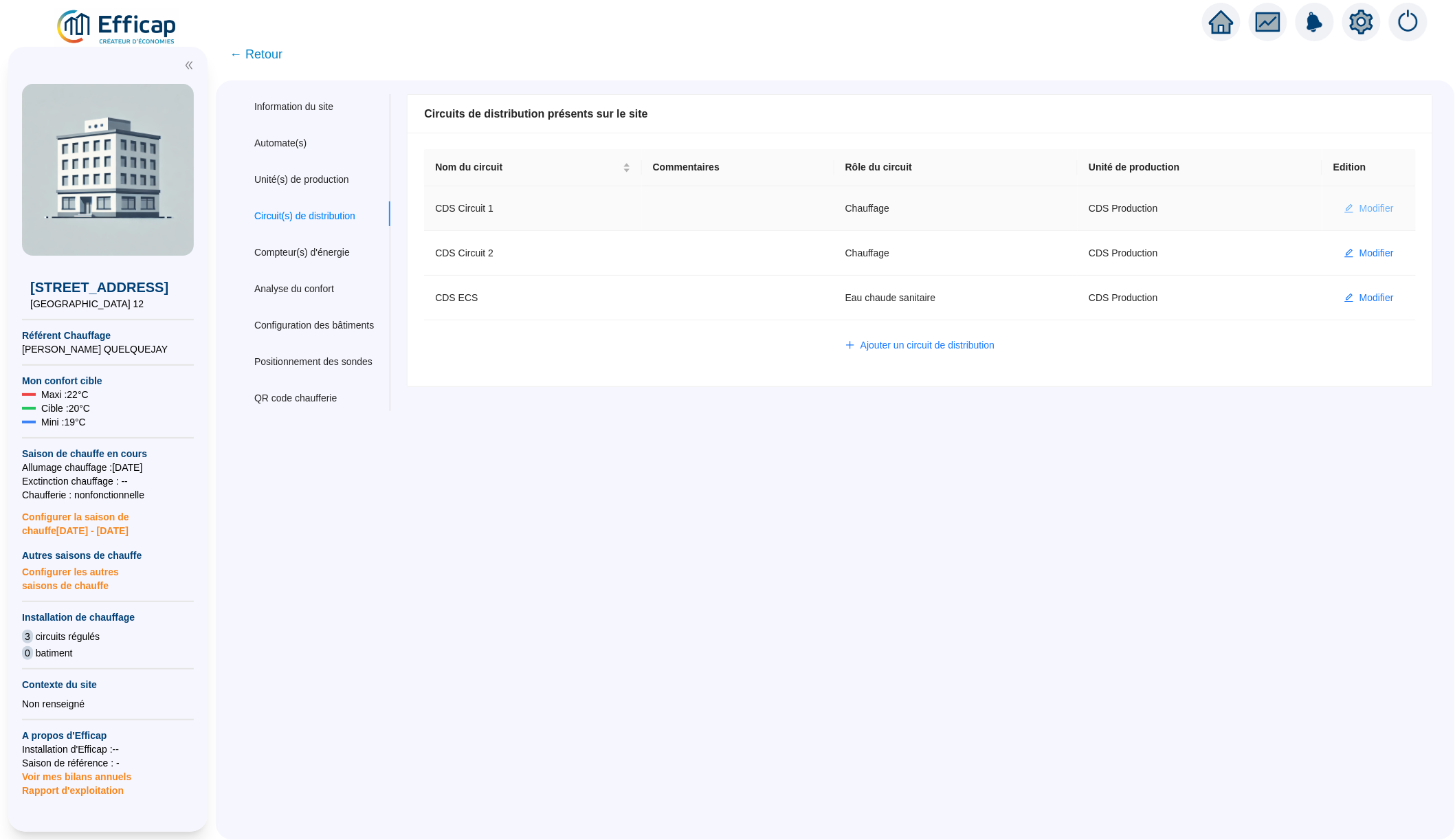
click at [1359, 211] on span "Modifier" at bounding box center [1376, 208] width 35 height 15
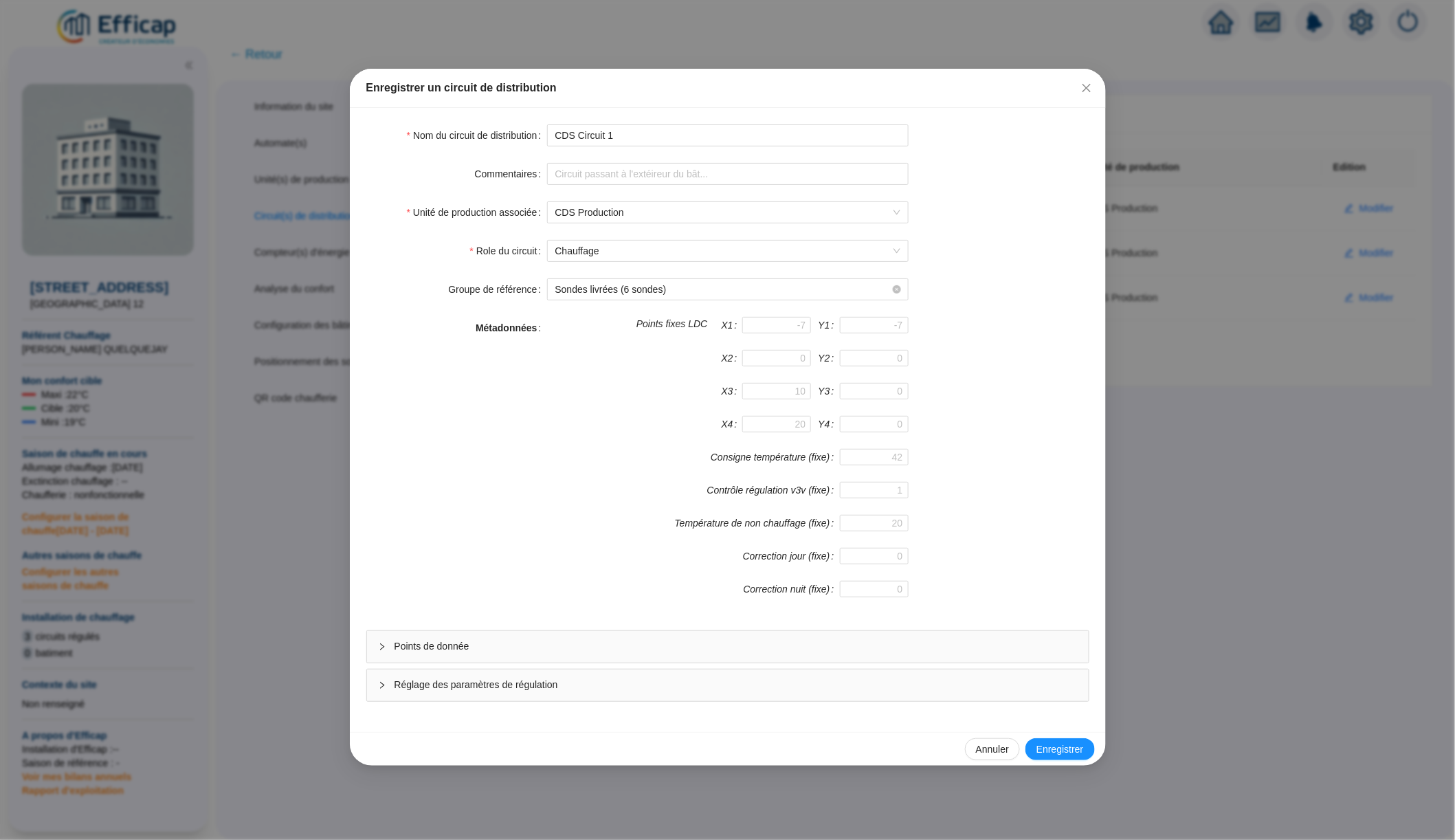
click at [748, 660] on div "Points de donnée" at bounding box center [728, 647] width 722 height 32
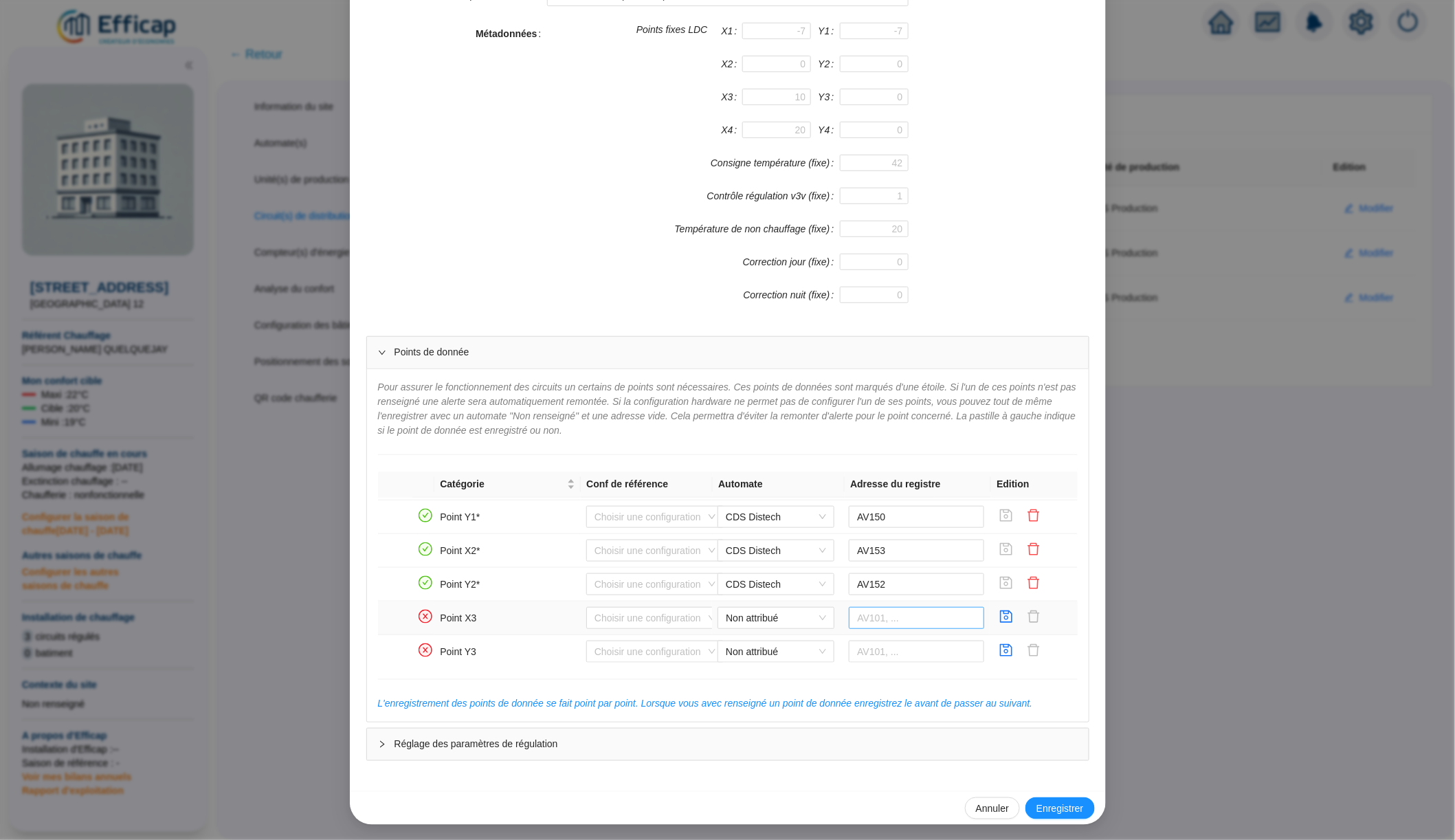
scroll to position [497, 0]
click at [982, 804] on span "Annuler" at bounding box center [992, 808] width 33 height 15
